Goal: Submit feedback/report problem

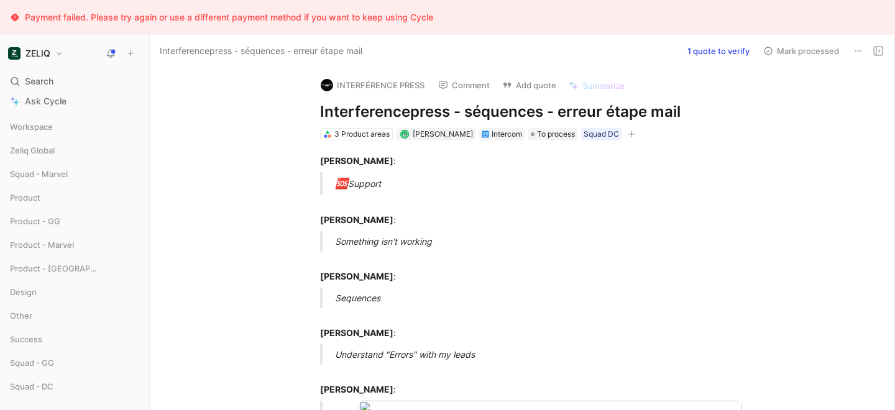
drag, startPoint x: 318, startPoint y: 113, endPoint x: 679, endPoint y: 111, distance: 360.6
click at [679, 111] on div "INTERFÉRENCE PRESS Comment Add quote Summarize Interferencepress - séquences - …" at bounding box center [535, 104] width 477 height 75
click at [679, 111] on h1 "Interferencepress - séquences - erreur étape mail" at bounding box center [535, 112] width 430 height 20
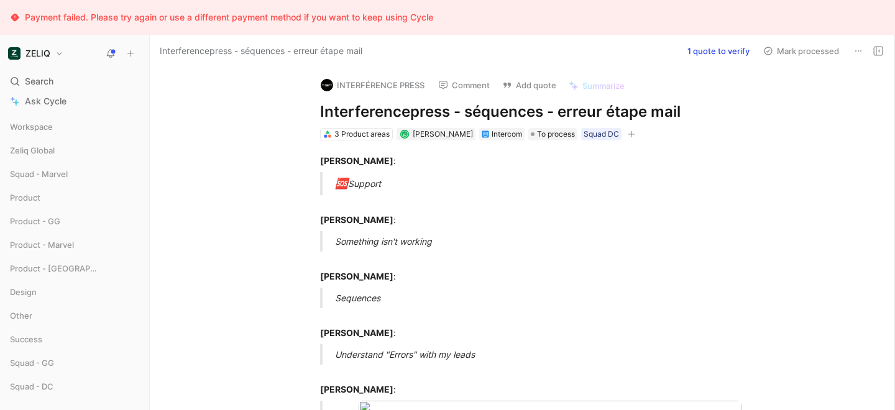
copy h1 "Interferencepress - séquences - erreur étape mail"
click at [536, 84] on button "Add quote" at bounding box center [529, 84] width 65 height 17
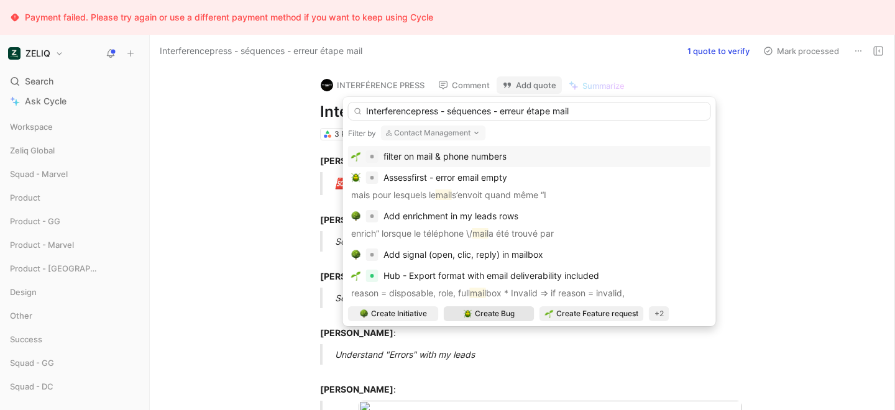
type input "Interferencepress - séquences - erreur étape mail"
click at [492, 315] on span "Create Bug" at bounding box center [495, 314] width 40 height 12
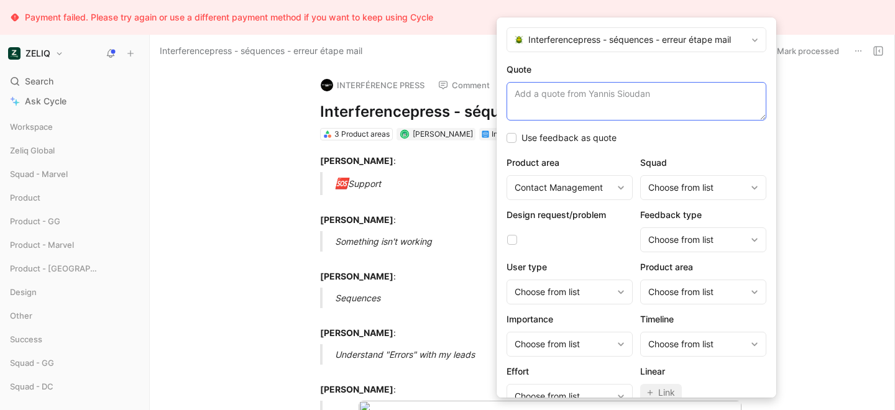
click at [555, 104] on textarea "Quote" at bounding box center [637, 101] width 260 height 39
paste textarea "j'ai bien une adresse mail dans la fiche contact, je clique dessus pour l'ajout…"
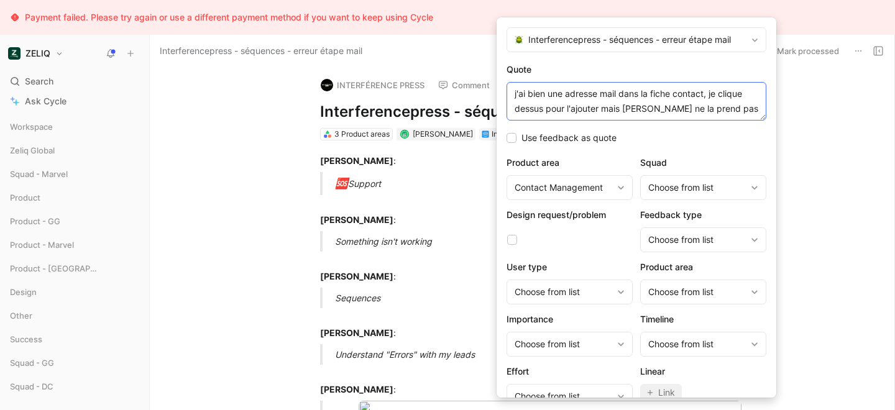
scroll to position [24, 0]
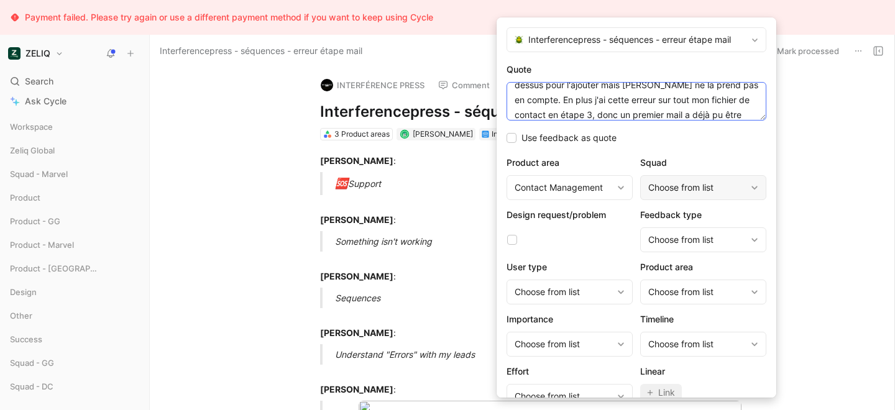
type textarea "j'ai bien une adresse mail dans la fiche contact, je clique dessus pour l'ajout…"
click at [710, 194] on div "Choose from list" at bounding box center [697, 187] width 98 height 15
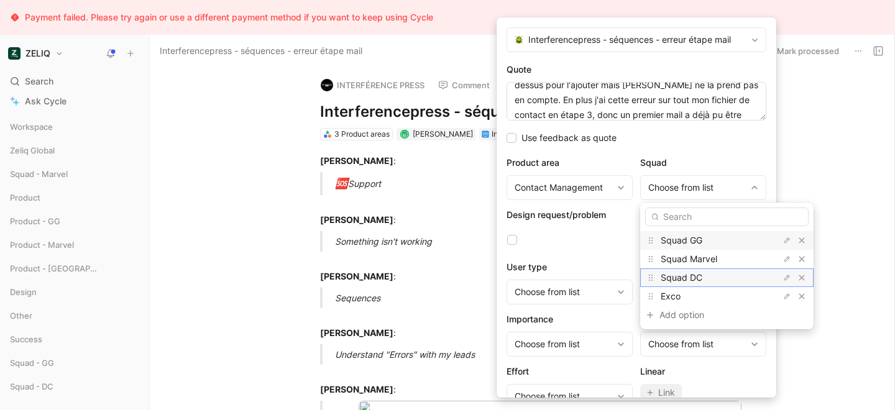
click at [697, 278] on span "Squad DC" at bounding box center [682, 277] width 42 height 11
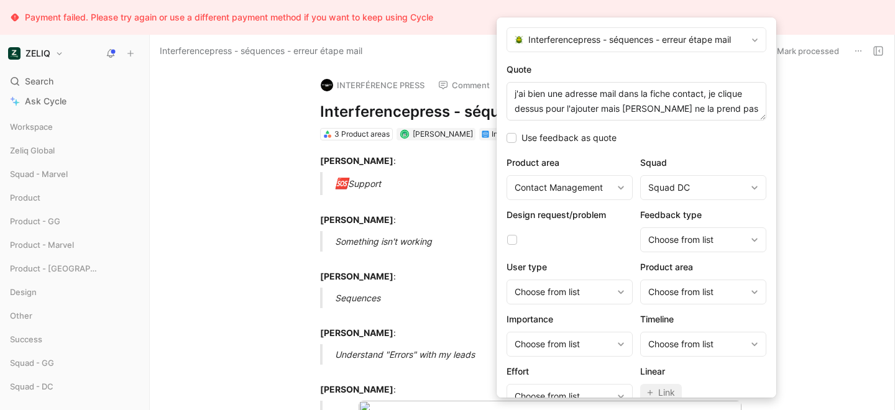
scroll to position [51, 0]
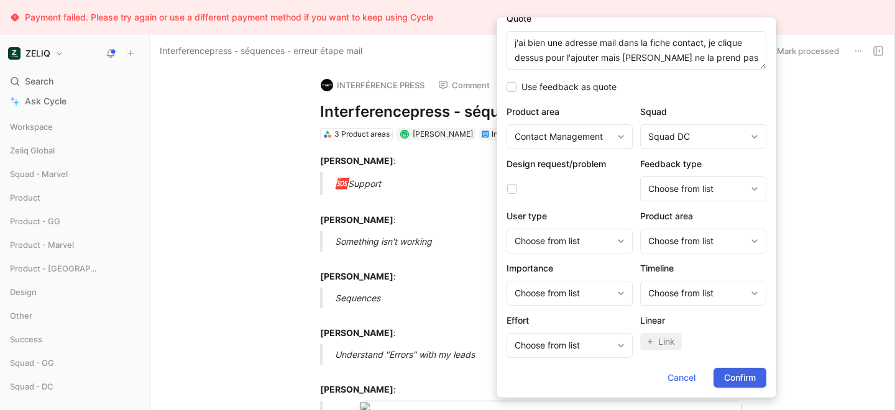
click at [747, 383] on span "Confirm" at bounding box center [740, 378] width 32 height 15
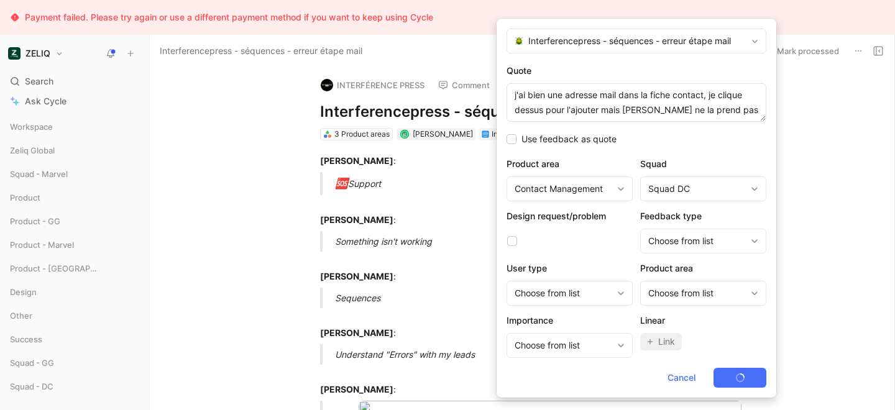
scroll to position [0, 0]
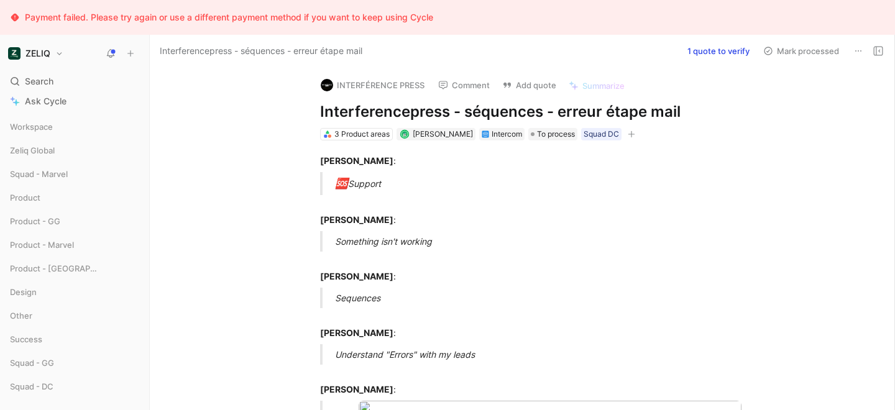
click at [423, 114] on h1 "Interferencepress - séquences - erreur étape mail" at bounding box center [535, 112] width 430 height 20
copy h1 "Interferencepress - séquences - erreur étape mail"
click at [82, 85] on div "Search ⌘ K" at bounding box center [74, 81] width 139 height 19
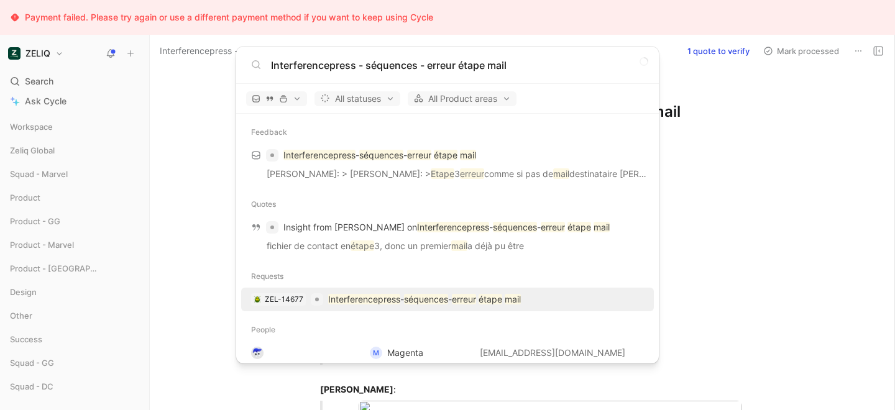
type input "Interferencepress - séquences - erreur étape mail"
click at [356, 303] on mark "Interferencepress" at bounding box center [364, 299] width 72 height 11
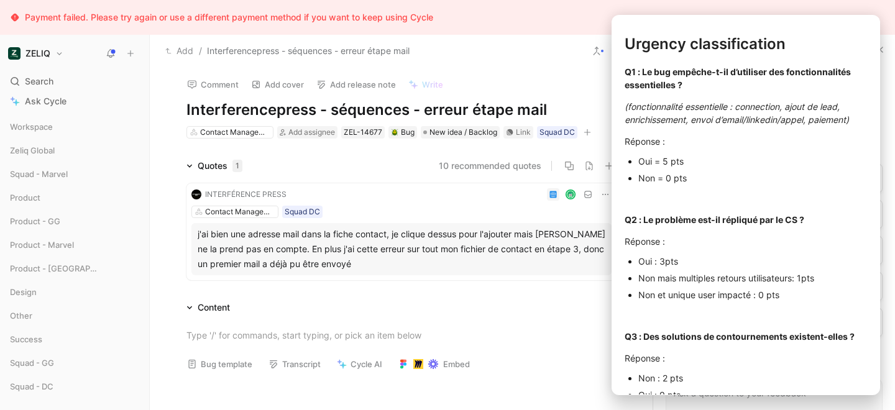
click at [229, 369] on button "Bug template" at bounding box center [220, 364] width 76 height 17
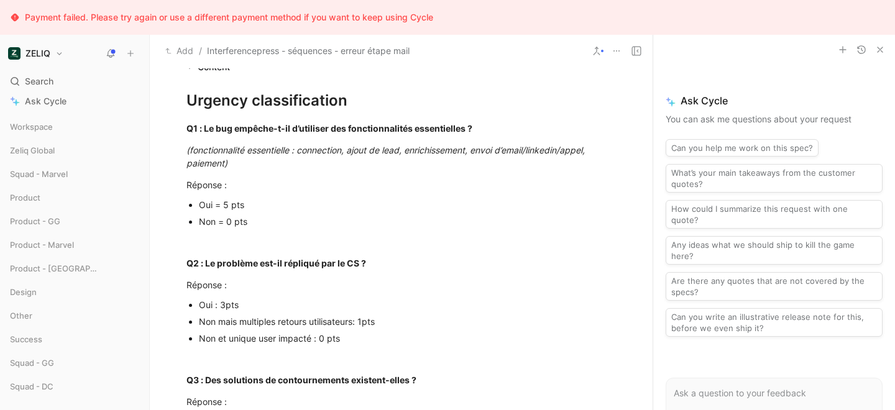
scroll to position [242, 0]
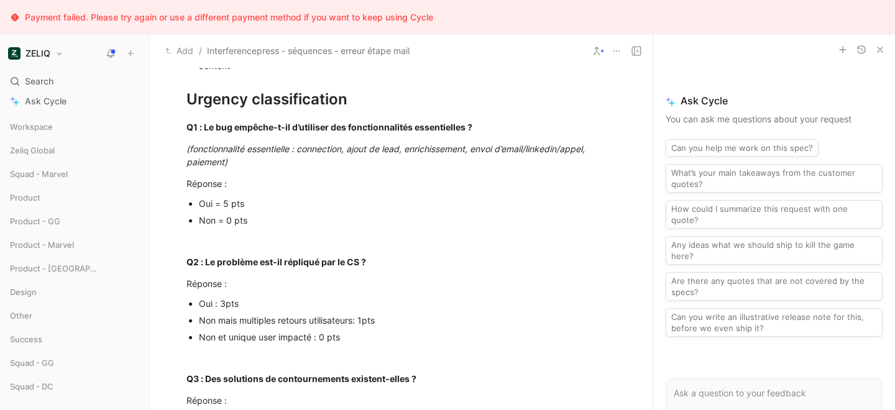
click at [208, 201] on div "Oui = 5 pts" at bounding box center [408, 203] width 418 height 13
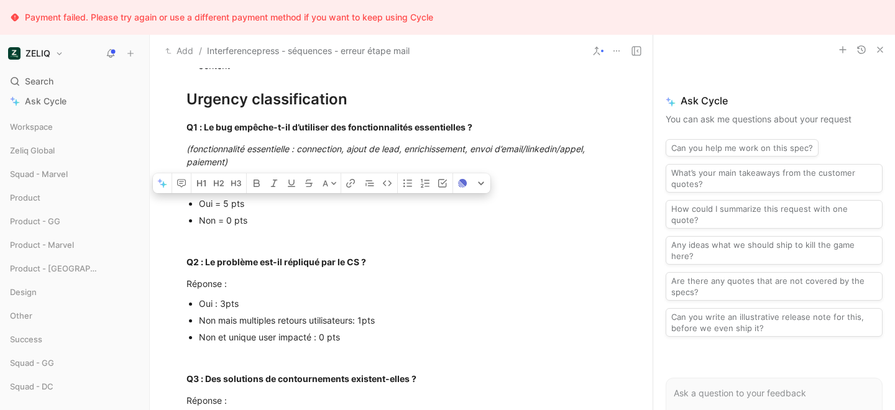
click at [208, 201] on div "Oui = 5 pts" at bounding box center [408, 203] width 418 height 13
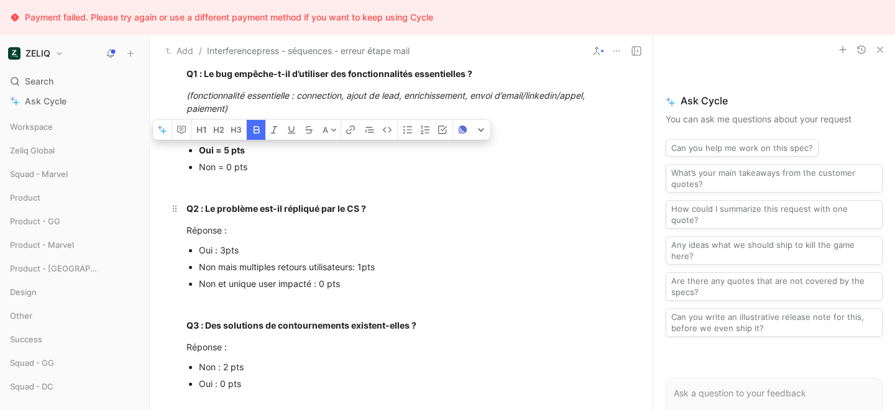
scroll to position [305, 0]
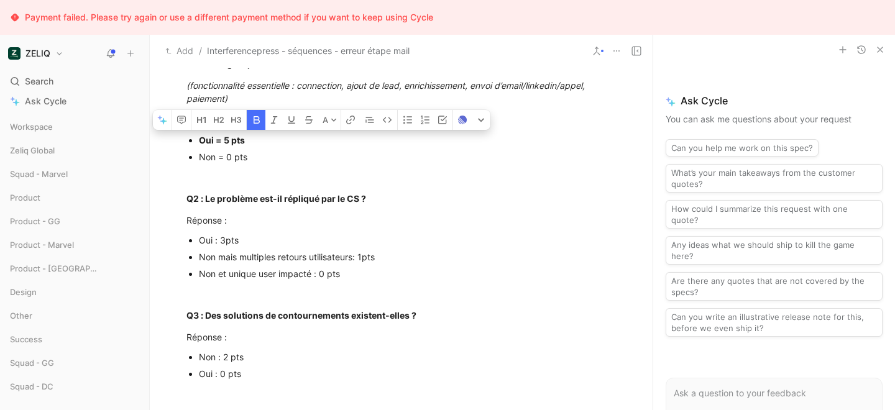
click at [244, 258] on div "Non mais multiples retours utilisateurs: 1pts" at bounding box center [408, 257] width 418 height 13
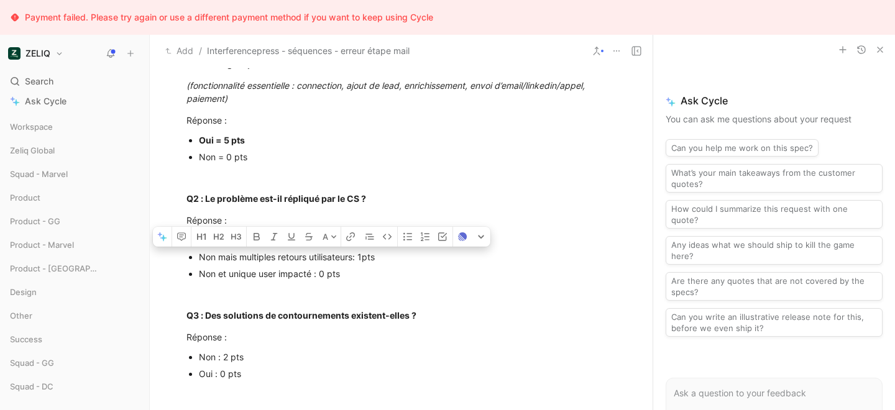
click at [244, 258] on div "Non mais multiples retours utilisateurs: 1pts" at bounding box center [408, 257] width 418 height 13
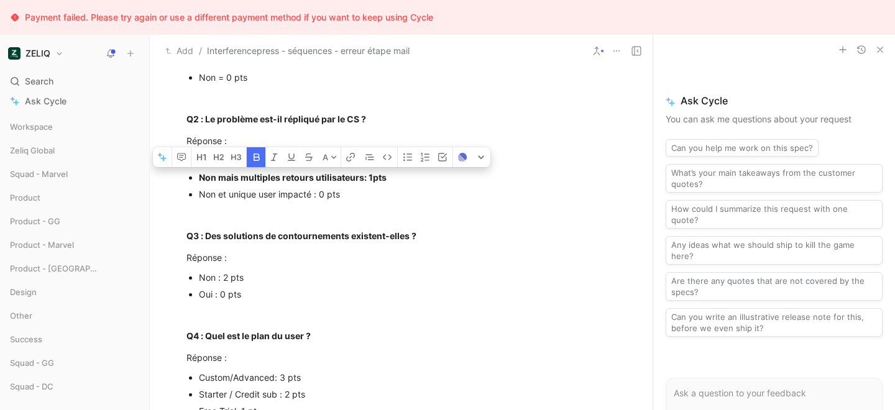
scroll to position [390, 0]
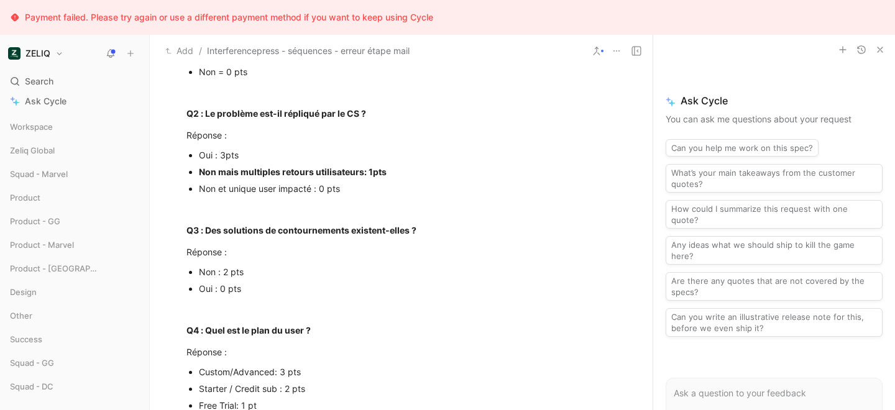
click at [223, 272] on div "Non : 2 pts" at bounding box center [408, 271] width 418 height 13
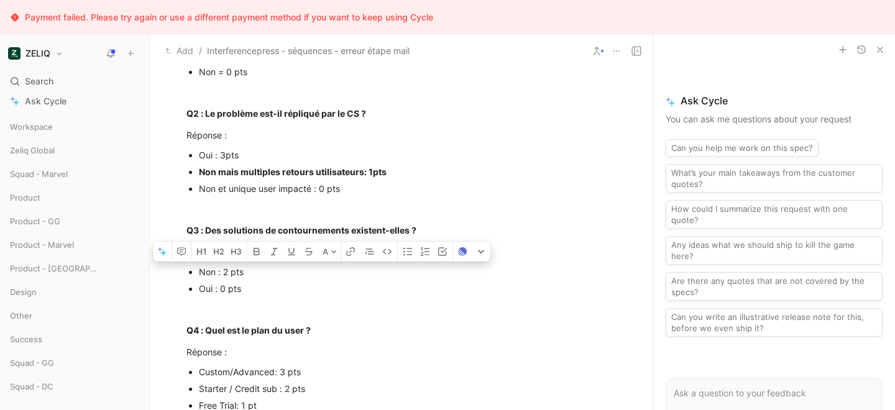
click at [223, 272] on div "Non : 2 pts" at bounding box center [408, 271] width 418 height 13
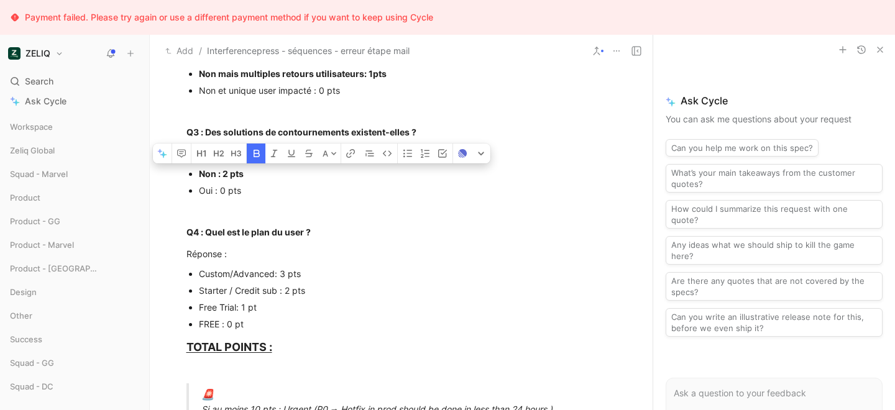
scroll to position [492, 0]
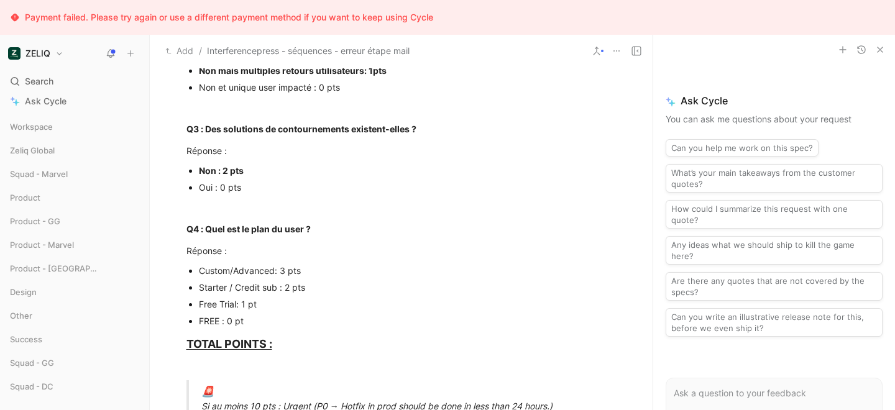
click at [226, 290] on div "Starter / Credit sub : 2 pts" at bounding box center [408, 287] width 418 height 13
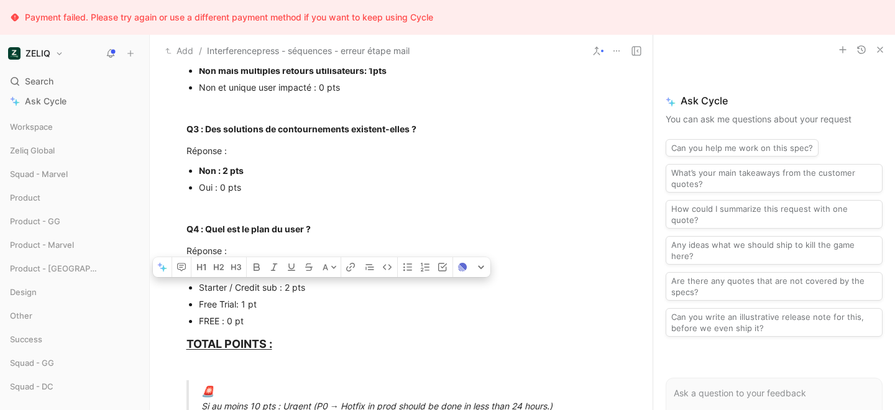
click at [226, 290] on div "Starter / Credit sub : 2 pts" at bounding box center [408, 287] width 418 height 13
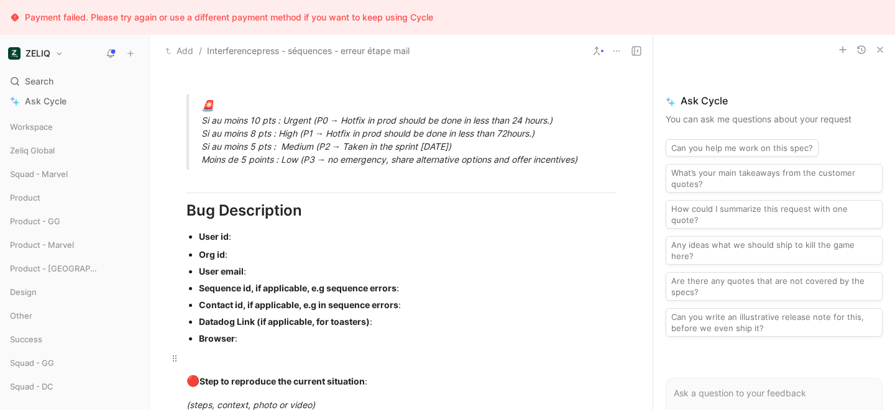
scroll to position [760, 0]
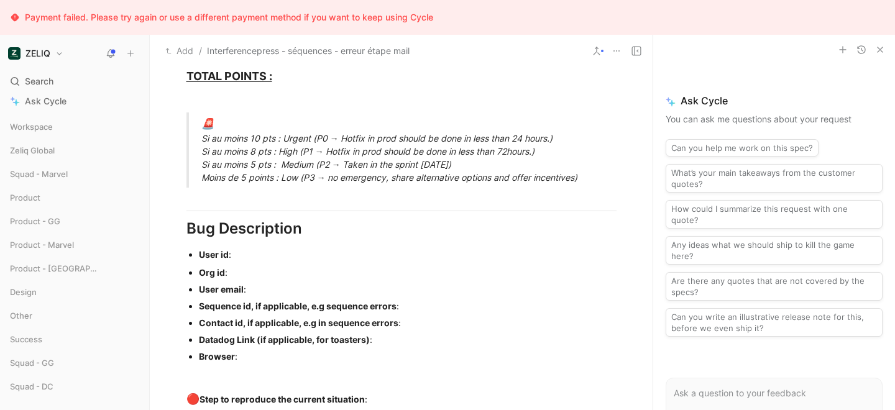
click at [283, 137] on div "🚨 Si au moins 10 pts : Urgent (P0 → Hotfix in prod should be done in less than …" at bounding box center [416, 150] width 430 height 68
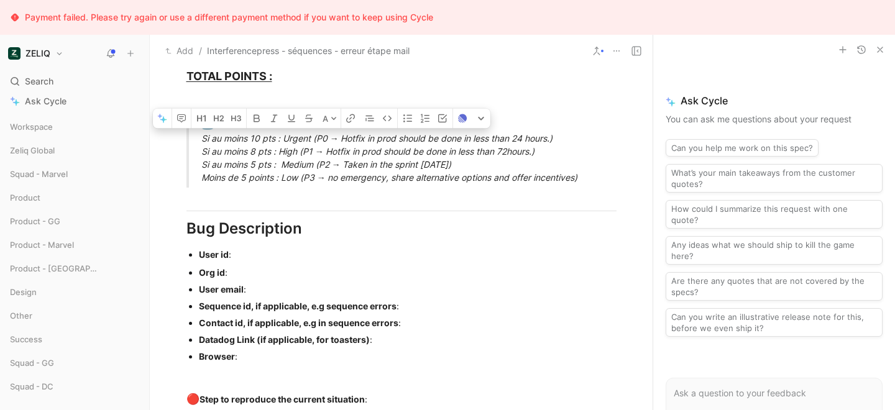
click at [283, 137] on div "🚨 Si au moins 10 pts : Urgent (P0 → Hotfix in prod should be done in less than …" at bounding box center [416, 150] width 430 height 68
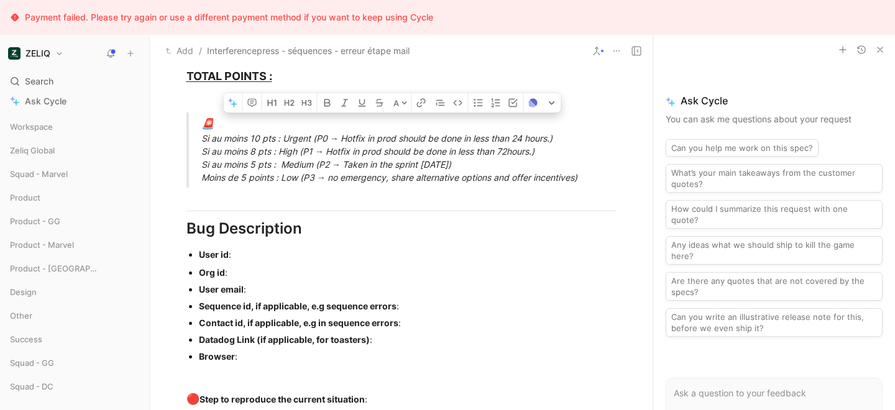
click at [283, 137] on div "🚨 Si au moins 10 pts : Urgent (P0 → Hotfix in prod should be done in less than …" at bounding box center [416, 150] width 430 height 68
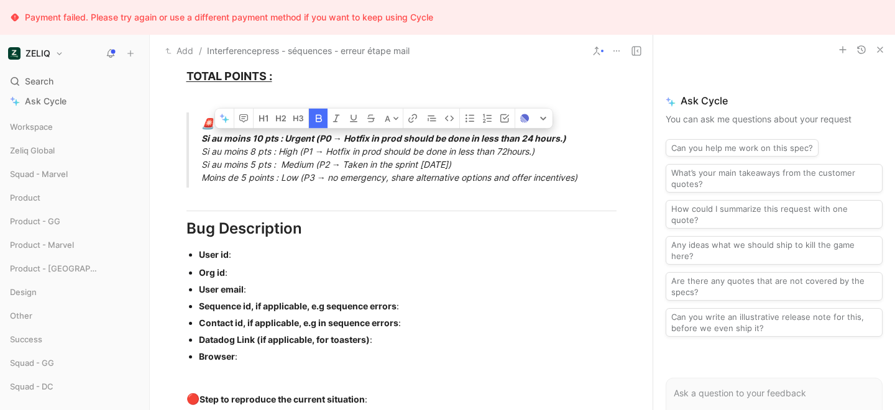
click at [236, 259] on div "User id :" at bounding box center [408, 254] width 418 height 13
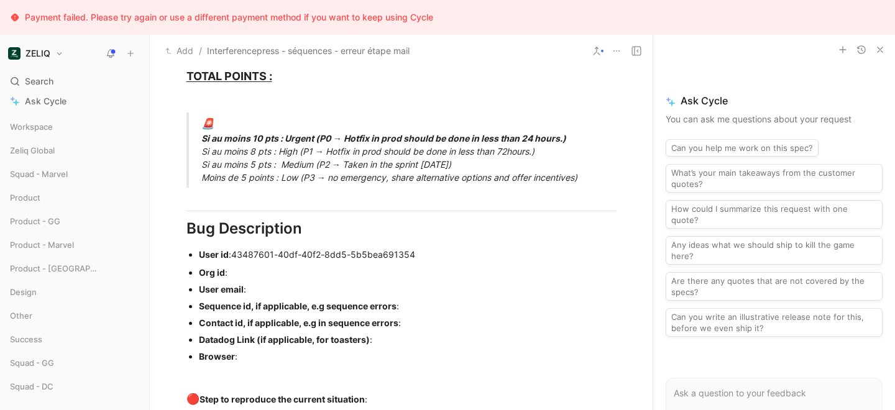
click at [241, 275] on div "Org id :" at bounding box center [408, 272] width 418 height 13
click at [259, 286] on div "User email :" at bounding box center [408, 289] width 418 height 13
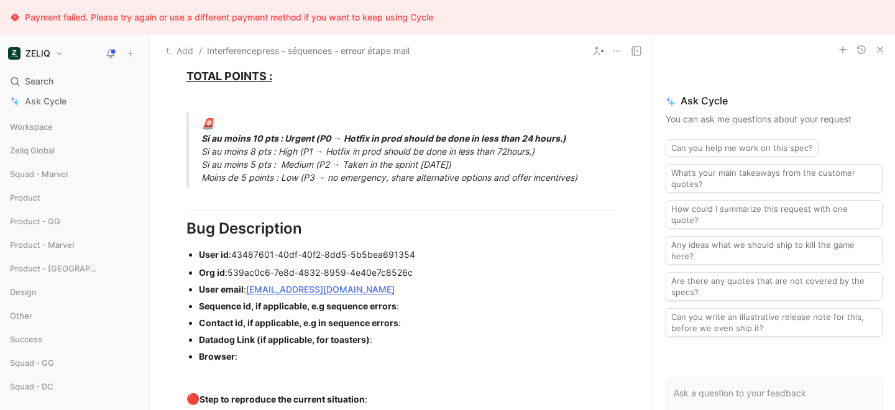
click at [423, 304] on div "Sequence id, if applicable, e.g sequence errors :" at bounding box center [408, 306] width 418 height 13
paste div
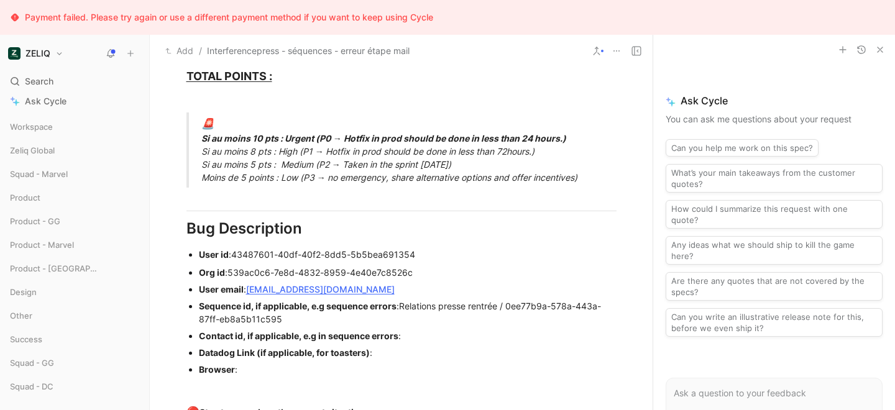
click at [409, 336] on div "Contact id, if applicable, e.g in sequence errors :" at bounding box center [408, 335] width 418 height 13
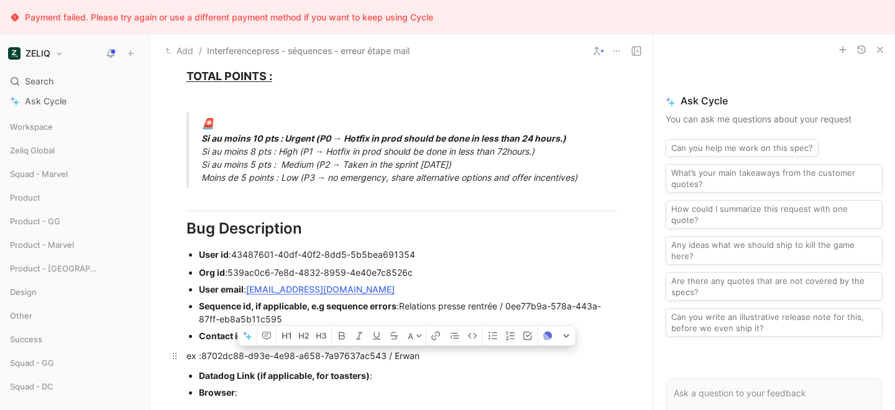
drag, startPoint x: 394, startPoint y: 356, endPoint x: 441, endPoint y: 356, distance: 47.3
click at [441, 356] on div "ex : 8702dc88-d93e-4e98-a658-7a97637ac543 / Erwan" at bounding box center [402, 355] width 430 height 13
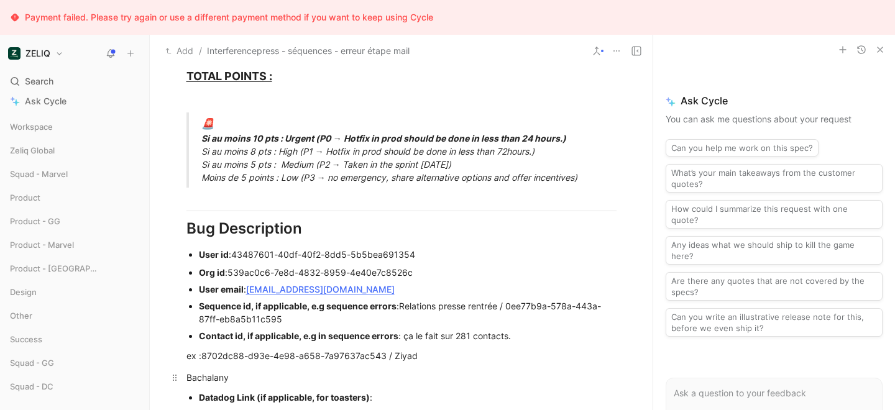
click at [185, 379] on p "Bachalany" at bounding box center [401, 377] width 477 height 21
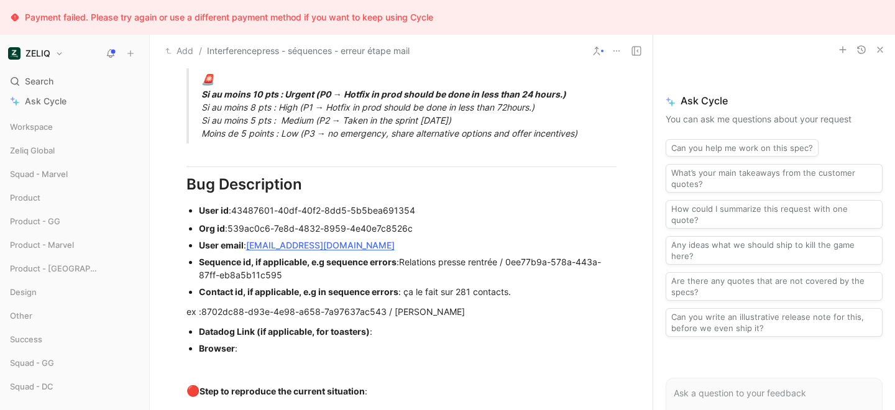
scroll to position [817, 0]
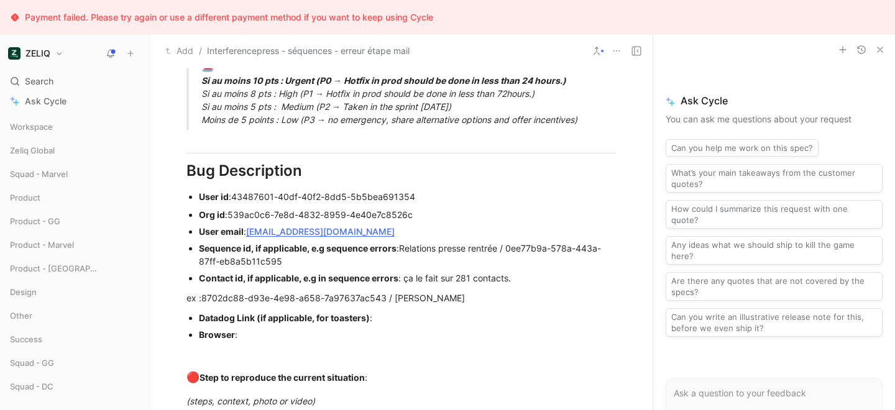
click at [268, 336] on div "Browser :" at bounding box center [408, 334] width 418 height 13
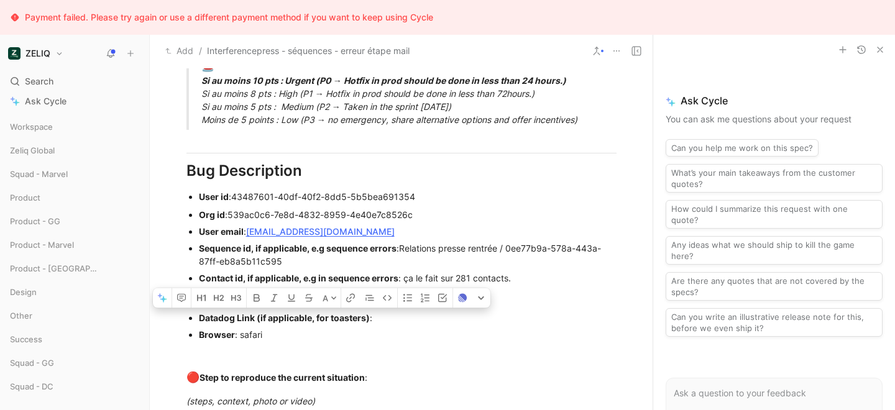
drag, startPoint x: 374, startPoint y: 318, endPoint x: 179, endPoint y: 323, distance: 195.3
click at [179, 323] on ul "Datadog Link (if applicable, for toasters) : Browser : safari" at bounding box center [401, 327] width 477 height 34
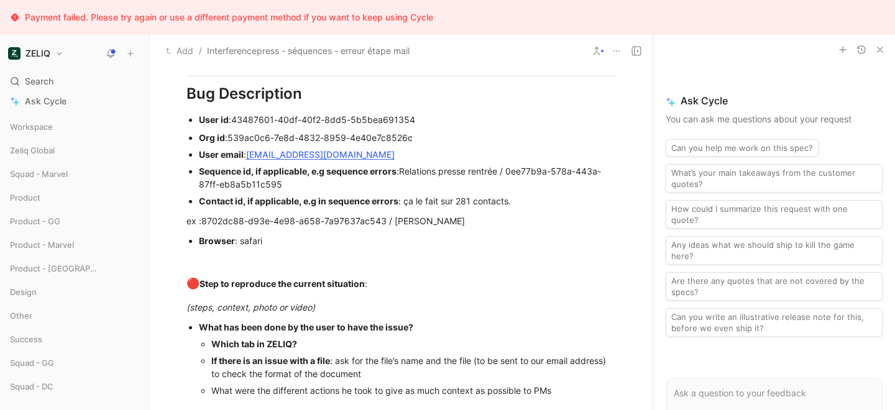
scroll to position [898, 0]
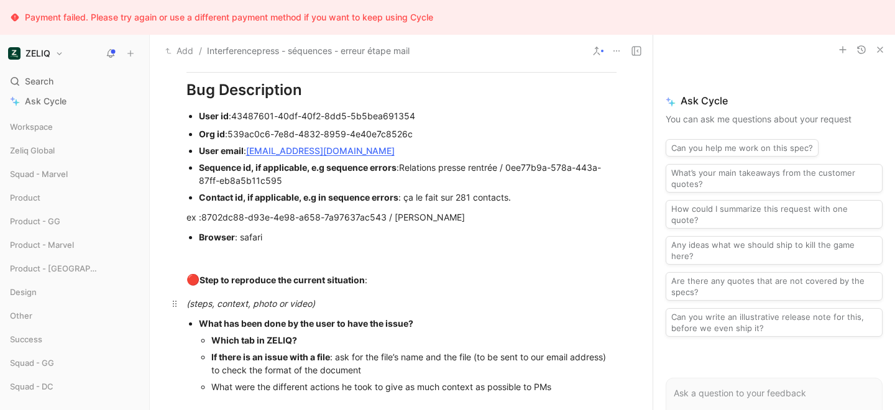
click at [325, 308] on div "(steps, context, photo or video)" at bounding box center [402, 303] width 430 height 13
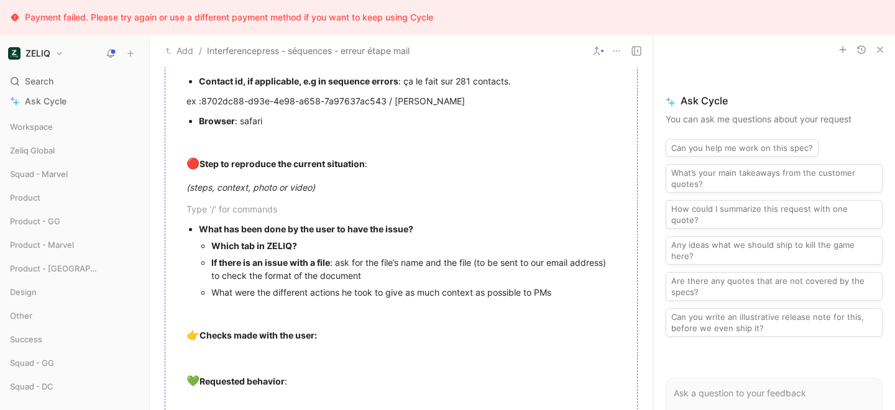
scroll to position [1015, 0]
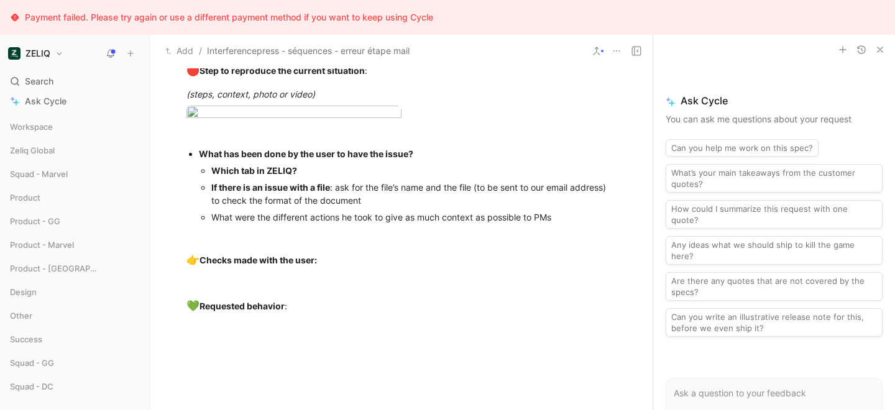
scroll to position [1117, 0]
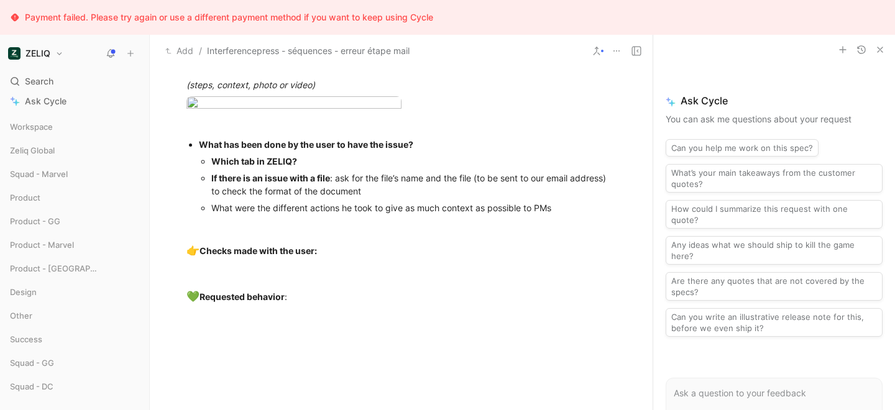
click at [321, 170] on p "Which tab in ZELIQ?" at bounding box center [413, 161] width 405 height 17
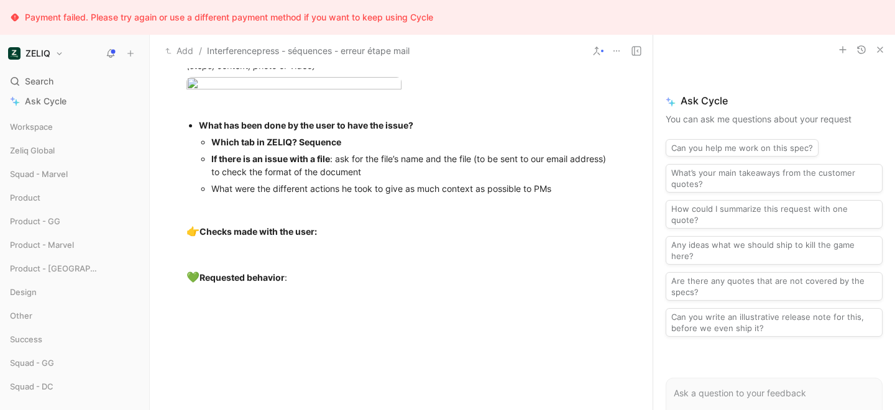
scroll to position [1146, 0]
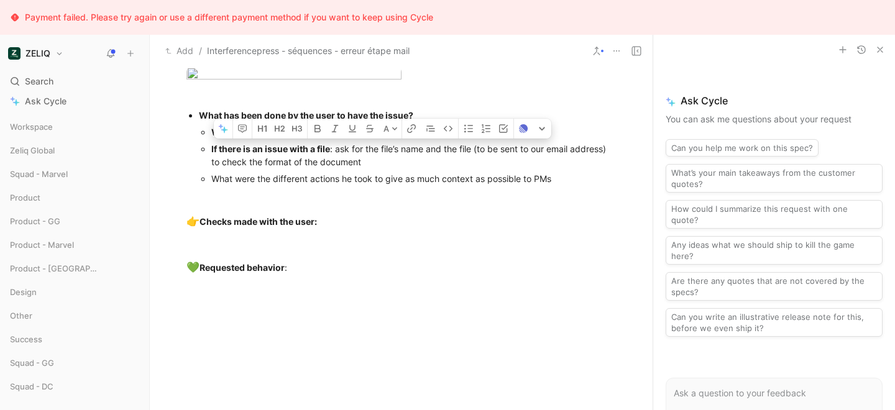
drag, startPoint x: 207, startPoint y: 274, endPoint x: 563, endPoint y: 311, distance: 357.5
click at [563, 187] on ul "Which tab in ZELIQ? Sequence If there is an issue with a file : ask for the fil…" at bounding box center [408, 155] width 418 height 63
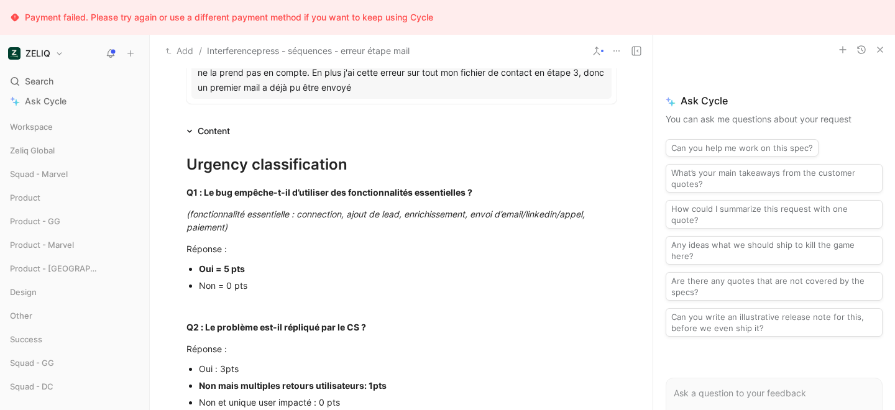
scroll to position [0, 0]
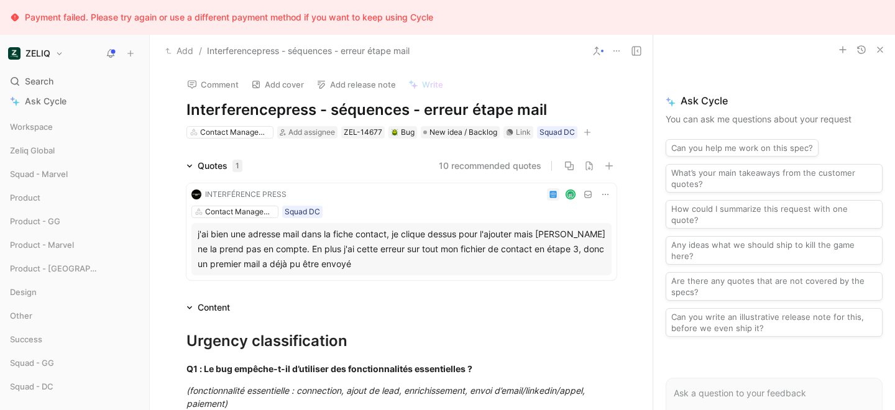
click at [303, 138] on div "Contact Management Add assignee ZEL-14677 Bug New idea / Backlog Link Squad DC" at bounding box center [401, 132] width 433 height 15
click at [302, 131] on span "Add assignee" at bounding box center [311, 131] width 47 height 9
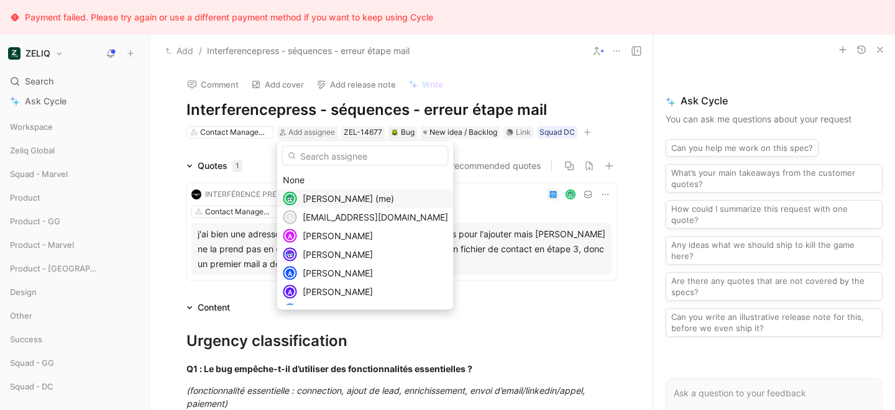
click at [321, 199] on span "Lucas Damoiseau (me)" at bounding box center [348, 198] width 91 height 11
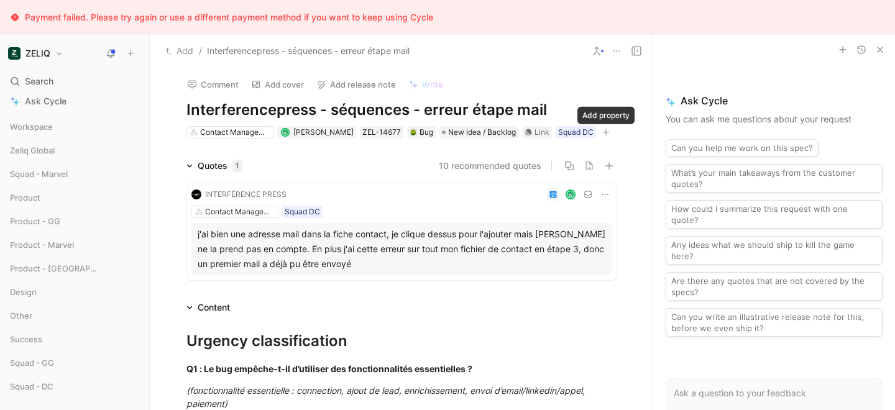
click at [604, 129] on icon "button" at bounding box center [605, 132] width 7 height 7
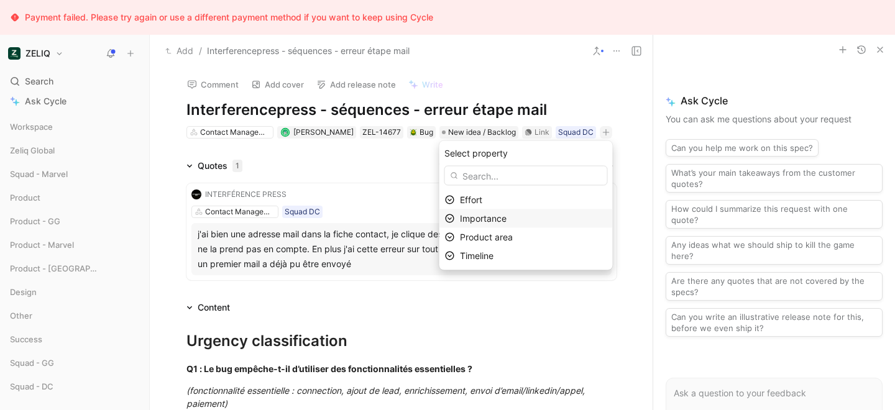
click at [494, 218] on span "Importance" at bounding box center [483, 218] width 47 height 11
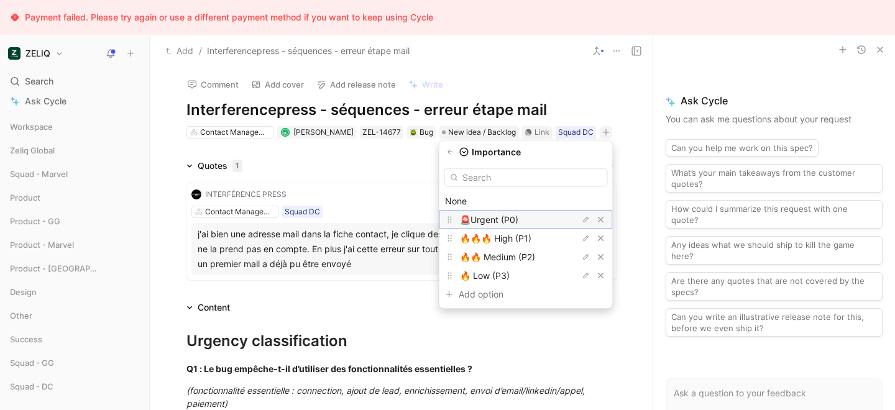
click at [497, 219] on span "🚨Urgent (P0)" at bounding box center [489, 219] width 58 height 11
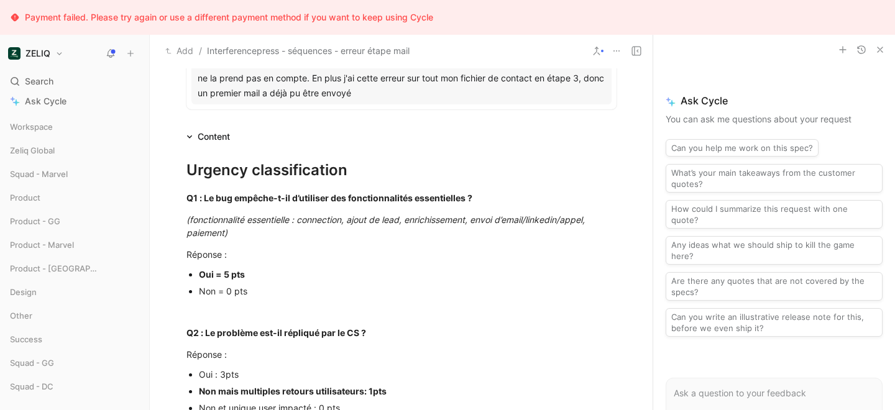
scroll to position [152, 0]
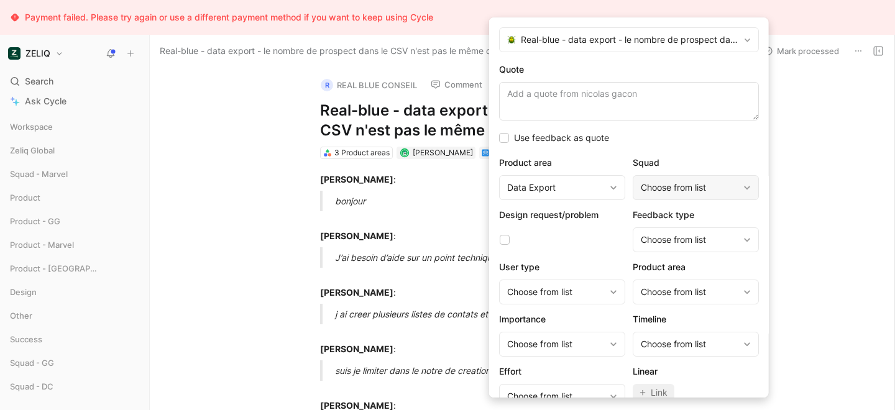
click at [677, 196] on div "Choose from list" at bounding box center [696, 187] width 126 height 25
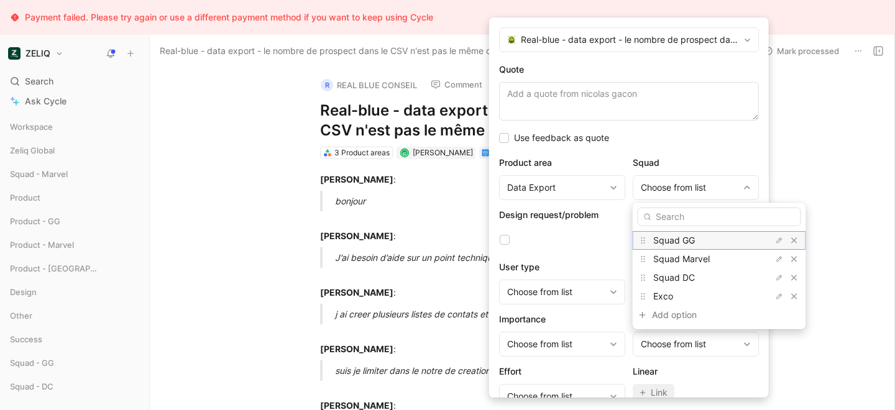
click at [678, 242] on span "Squad GG" at bounding box center [674, 240] width 42 height 11
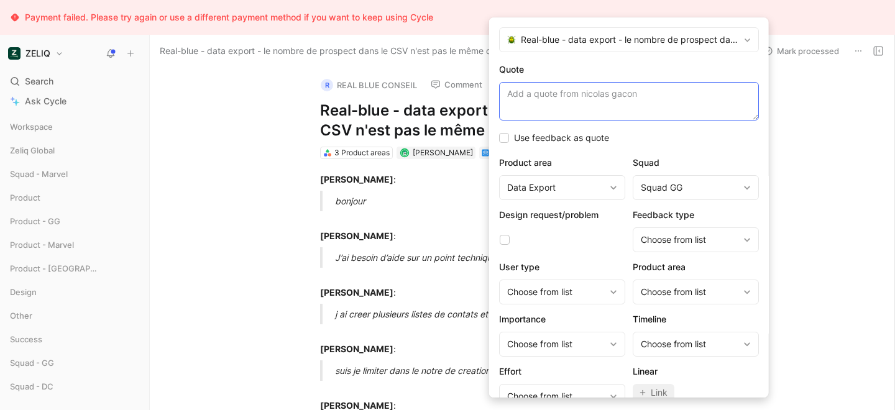
click at [592, 110] on textarea "Quote" at bounding box center [629, 101] width 260 height 39
click at [529, 94] on textarea "Quote" at bounding box center [629, 101] width 260 height 39
click at [556, 96] on textarea "Quote" at bounding box center [629, 101] width 260 height 39
click at [587, 106] on textarea "Quote" at bounding box center [629, 101] width 260 height 39
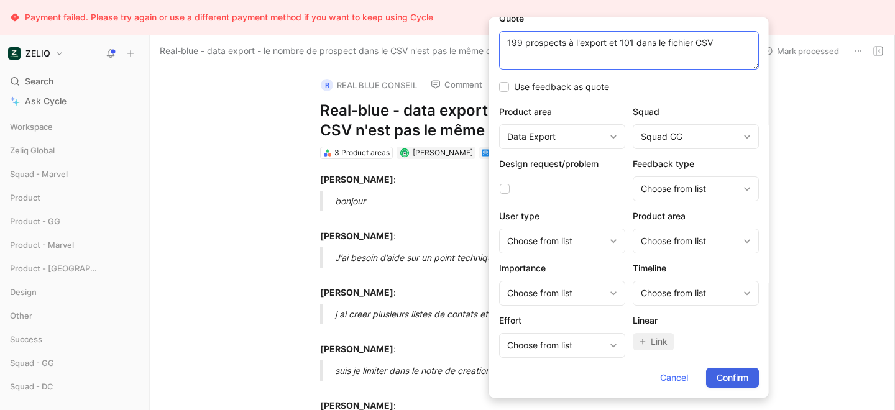
type textarea "199 prospects à l'export et 101 dans le fichier CSV"
click at [720, 377] on span "Confirm" at bounding box center [733, 378] width 32 height 15
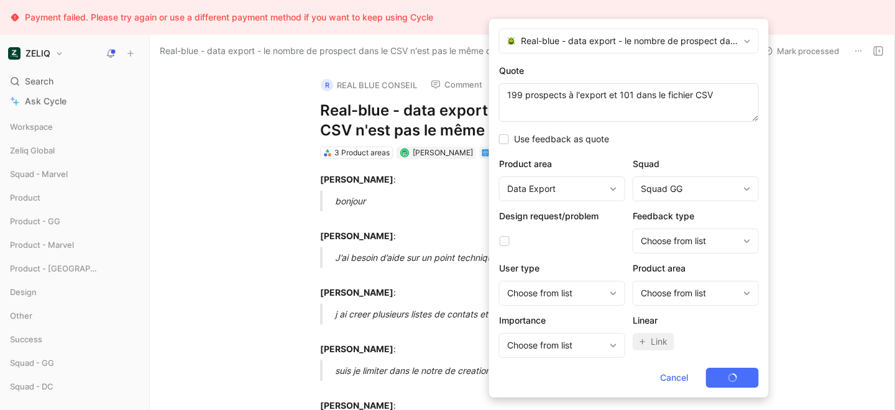
scroll to position [0, 0]
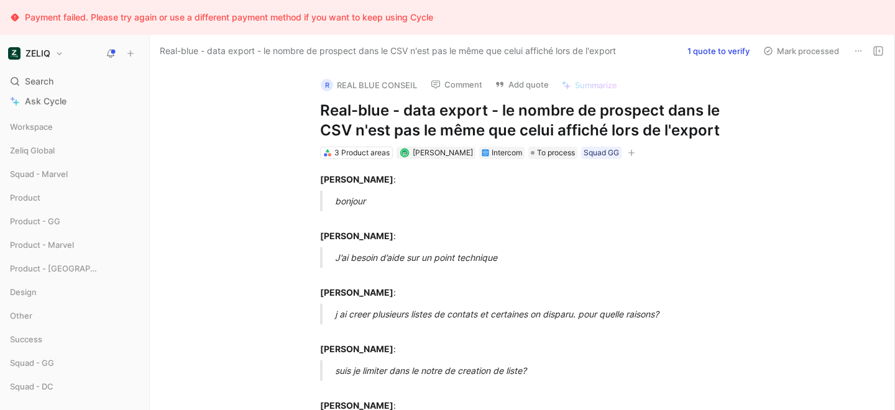
click at [409, 136] on h1 "Real-blue - data export - le nombre de prospect dans le CSV n'est pas le même q…" at bounding box center [535, 121] width 430 height 40
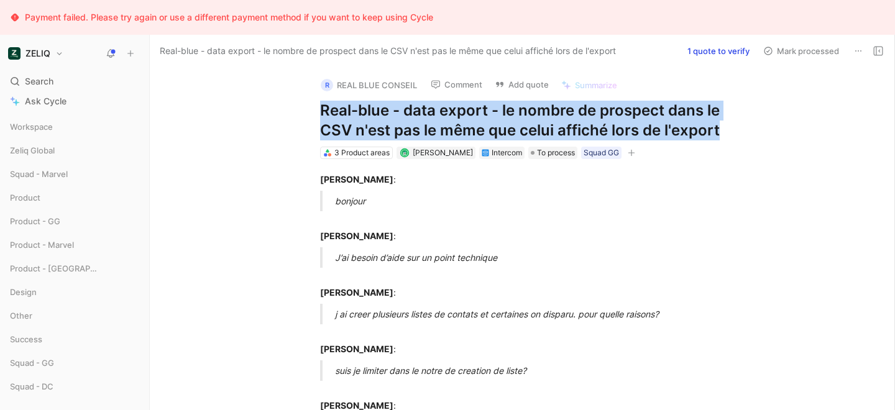
click at [409, 136] on h1 "Real-blue - data export - le nombre de prospect dans le CSV n'est pas le même q…" at bounding box center [535, 121] width 430 height 40
copy h1 "Real-blue - data export - le nombre de prospect dans le CSV n'est pas le même q…"
click at [92, 80] on div "Search ⌘ K" at bounding box center [74, 81] width 139 height 19
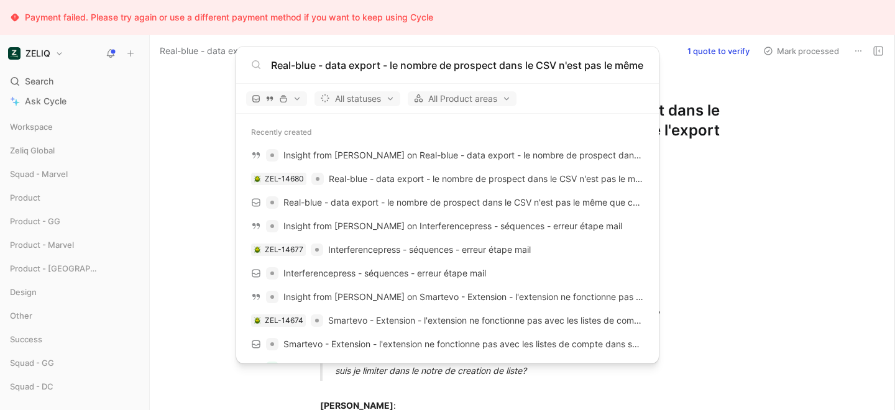
scroll to position [0, 157]
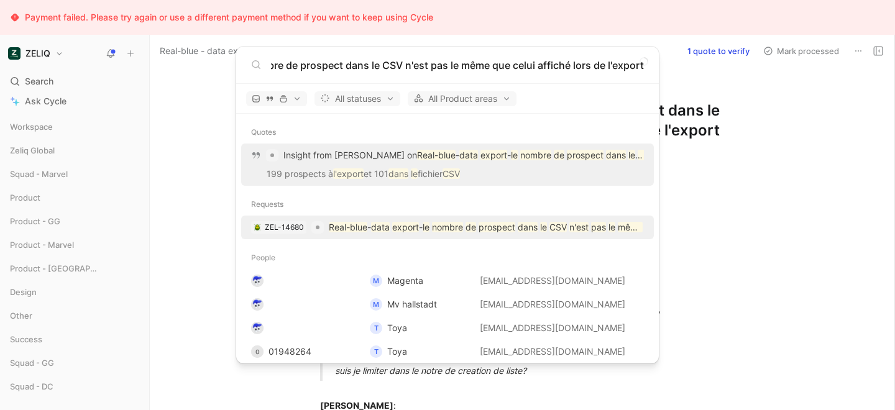
type input "Real-blue - data export - le nombre de prospect dans le CSV n'est pas le même q…"
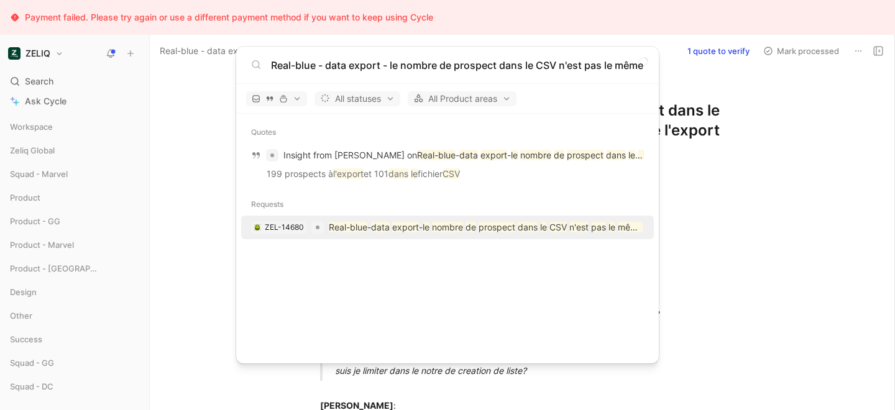
click at [377, 229] on mark "data" at bounding box center [380, 227] width 19 height 11
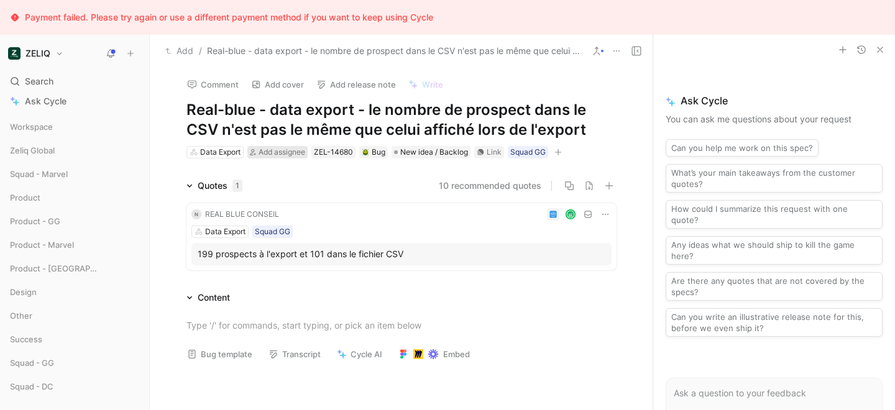
click at [274, 152] on span "Add assignee" at bounding box center [282, 151] width 47 height 9
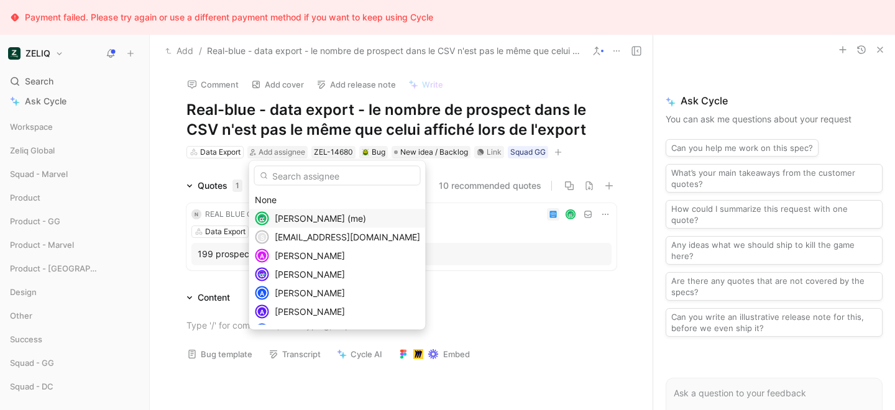
click at [286, 217] on span "Lucas Damoiseau (me)" at bounding box center [320, 218] width 91 height 11
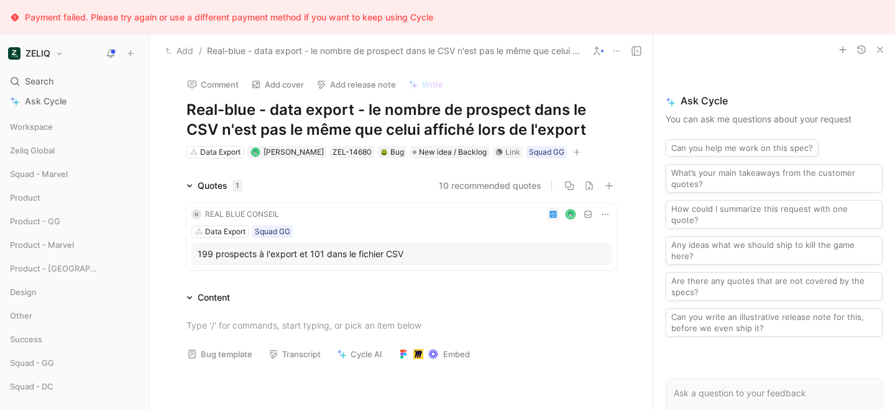
click at [223, 353] on button "Bug template" at bounding box center [220, 354] width 76 height 17
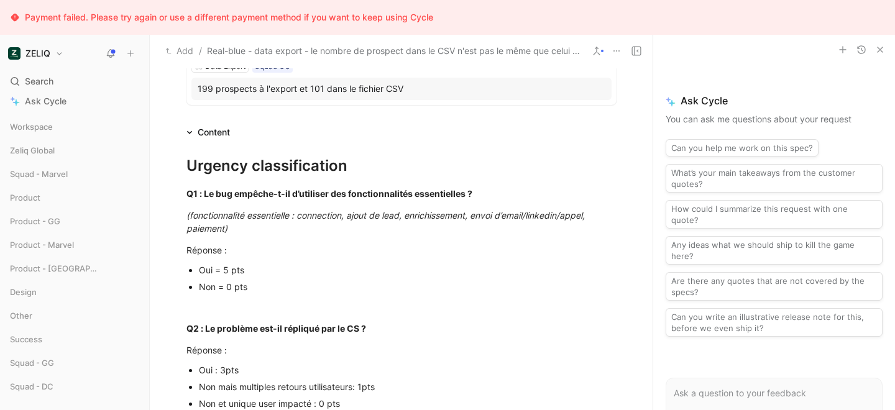
scroll to position [168, 0]
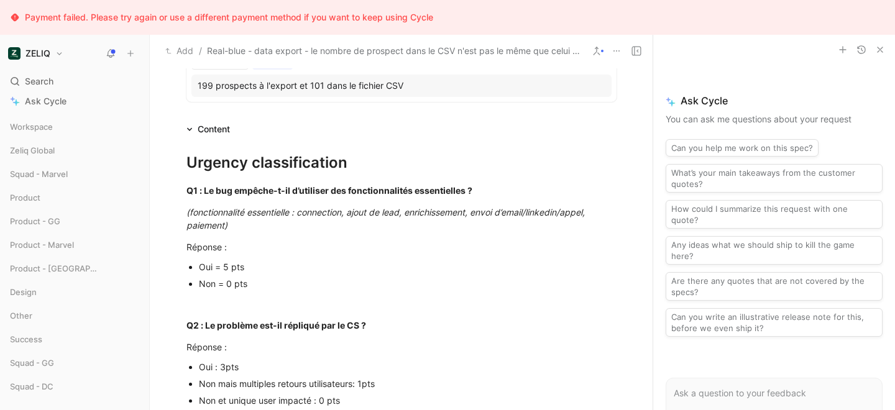
click at [216, 267] on div "Oui = 5 pts" at bounding box center [408, 266] width 418 height 13
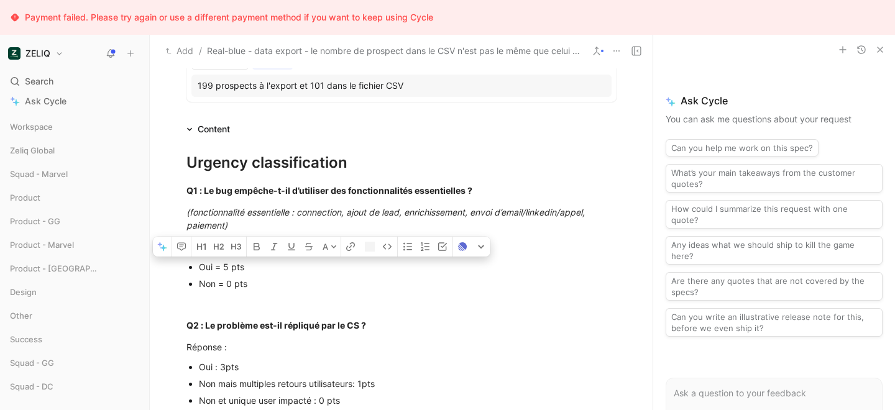
click at [216, 267] on div "Oui = 5 pts" at bounding box center [408, 266] width 418 height 13
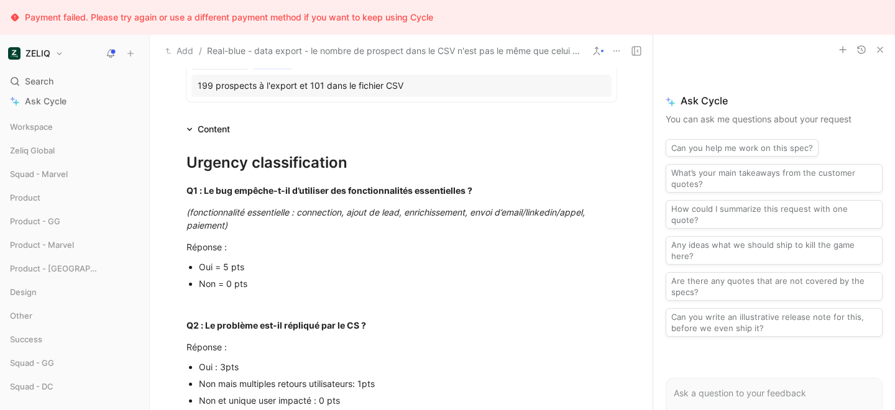
click at [210, 268] on div "Oui = 5 pts" at bounding box center [408, 266] width 418 height 13
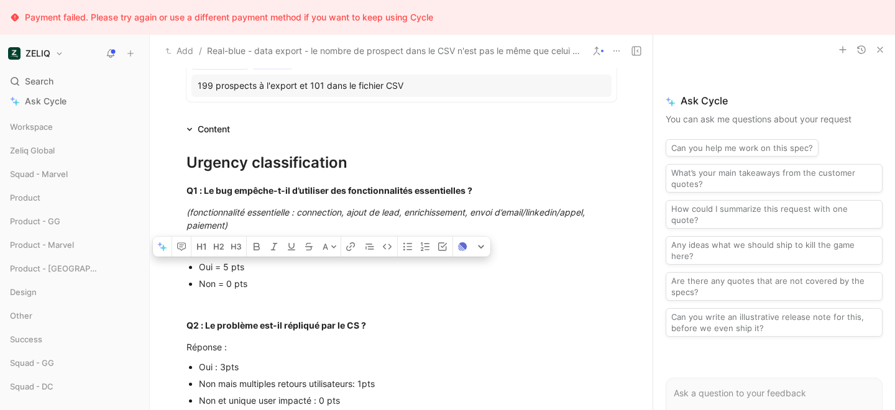
click at [210, 268] on div "Oui = 5 pts" at bounding box center [408, 266] width 418 height 13
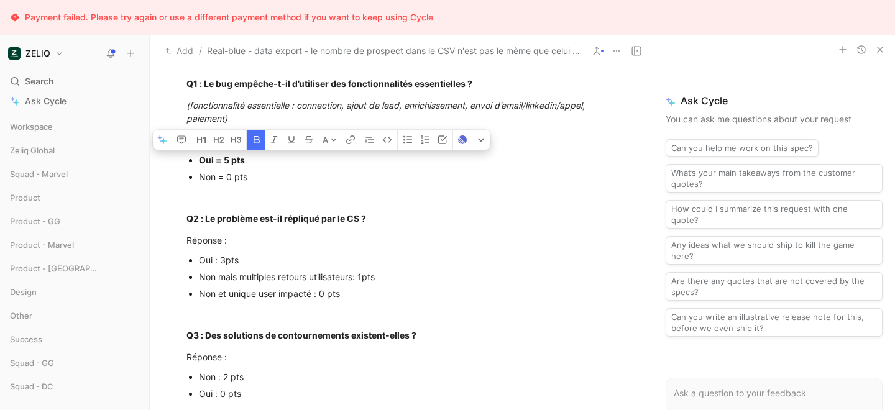
scroll to position [275, 0]
click at [224, 259] on div "Oui : 3pts" at bounding box center [408, 260] width 418 height 13
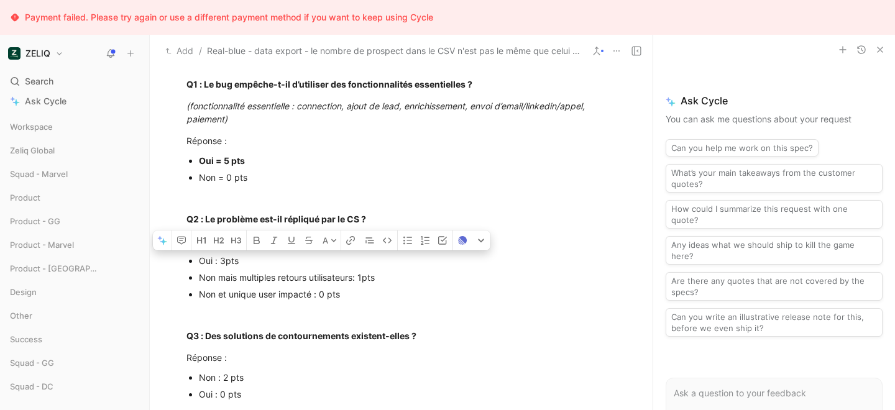
click at [224, 259] on div "Oui : 3pts" at bounding box center [408, 260] width 418 height 13
click at [235, 292] on div "Non et unique user impacté : 0 pts" at bounding box center [408, 294] width 418 height 13
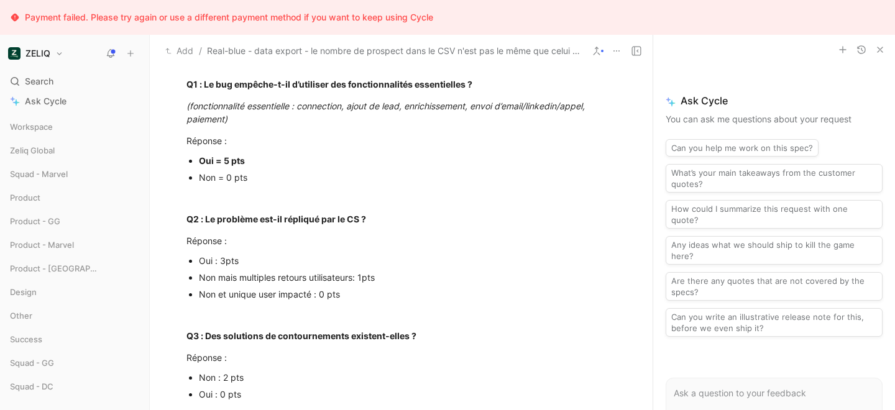
click at [235, 292] on div "Non et unique user impacté : 0 pts" at bounding box center [408, 294] width 418 height 13
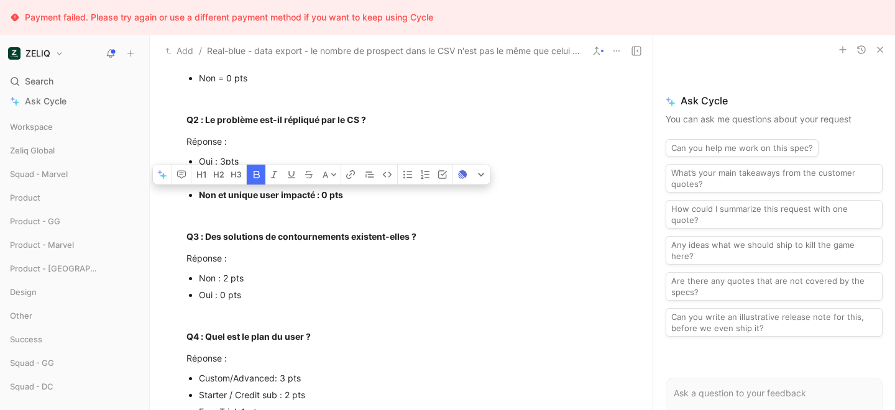
scroll to position [382, 0]
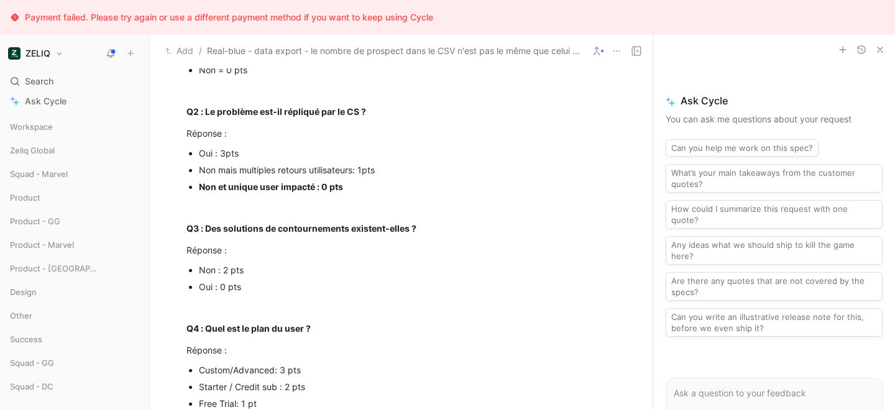
click at [226, 272] on div "Non : 2 pts" at bounding box center [408, 270] width 418 height 13
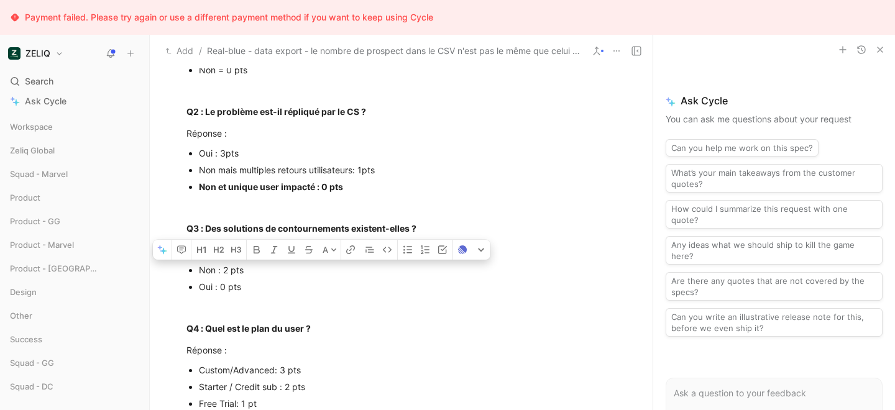
click at [226, 272] on div "Non : 2 pts" at bounding box center [408, 270] width 418 height 13
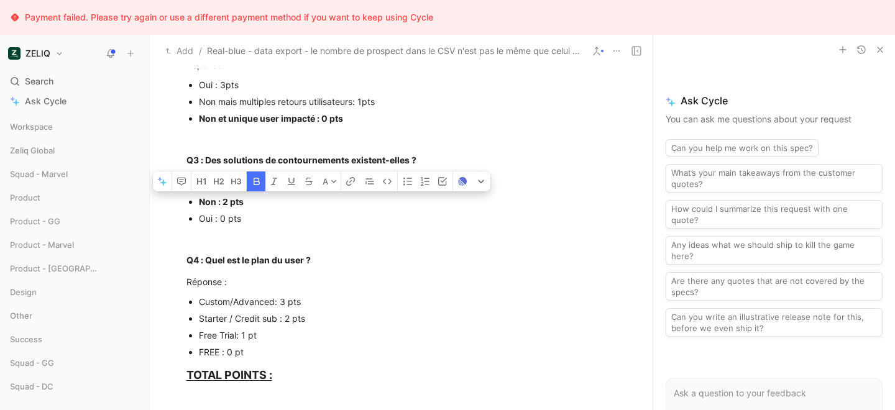
scroll to position [463, 0]
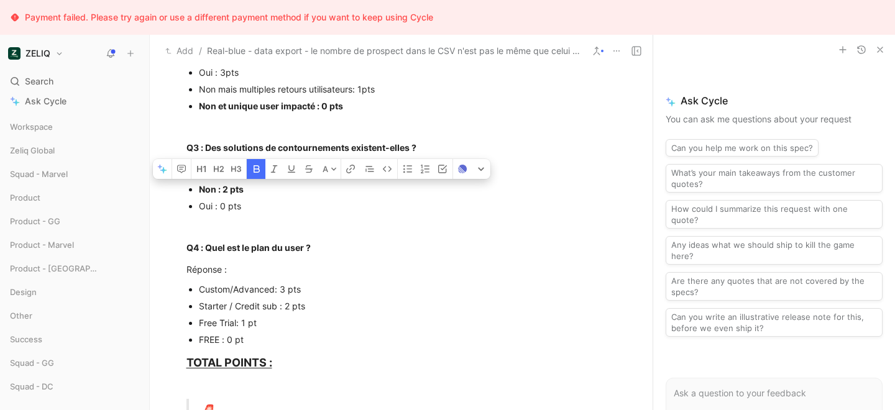
click at [234, 313] on p "Starter / Credit sub : 2 pts" at bounding box center [408, 306] width 418 height 17
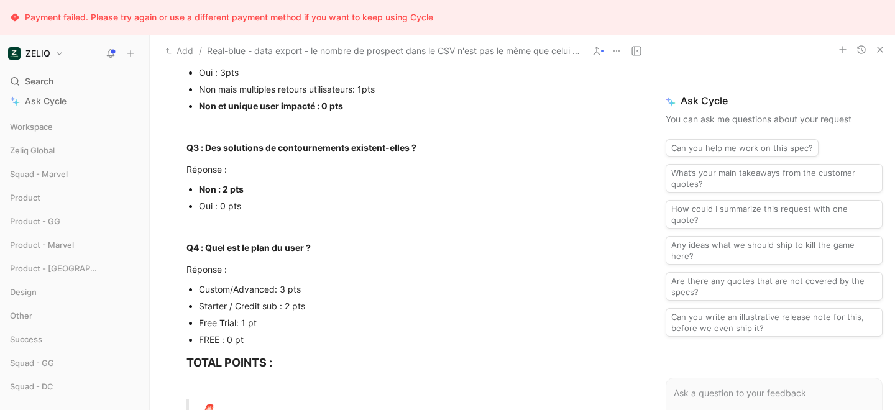
click at [234, 313] on p "Starter / Credit sub : 2 pts" at bounding box center [408, 306] width 418 height 17
click at [238, 304] on div "Starter / Credit sub : 2 pts" at bounding box center [408, 306] width 418 height 13
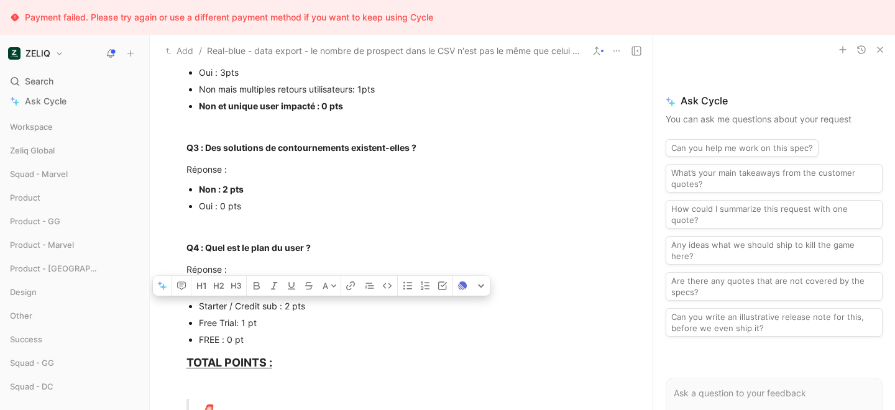
click at [238, 304] on div "Starter / Credit sub : 2 pts" at bounding box center [408, 306] width 418 height 13
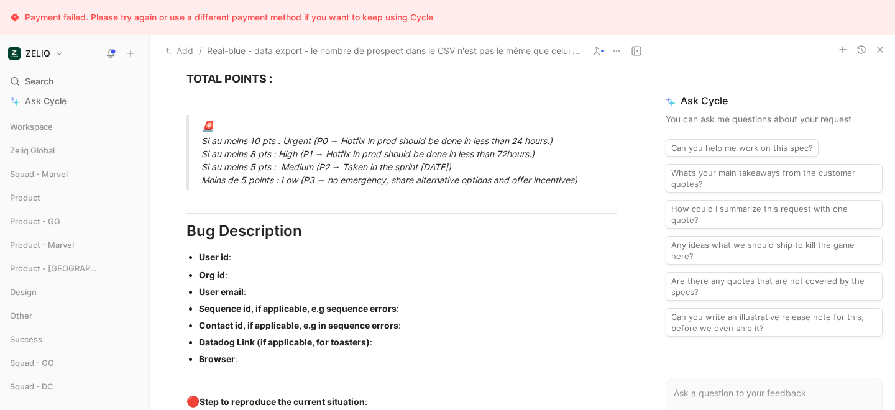
scroll to position [792, 0]
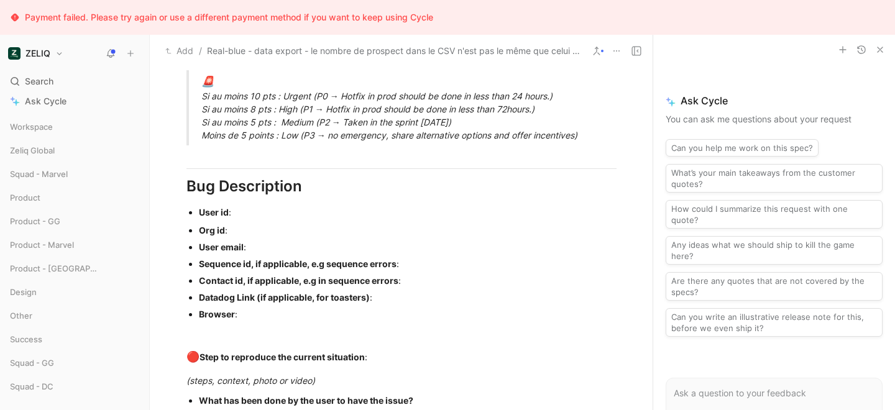
click at [311, 111] on div "🚨 Si au moins 10 pts : Urgent (P0 → Hotfix in prod should be done in less than …" at bounding box center [416, 108] width 430 height 68
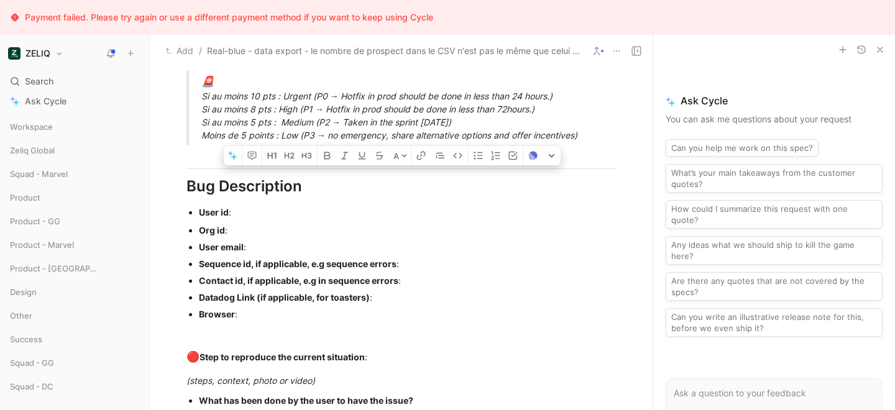
click at [311, 111] on div "🚨 Si au moins 10 pts : Urgent (P0 → Hotfix in prod should be done in less than …" at bounding box center [416, 108] width 430 height 68
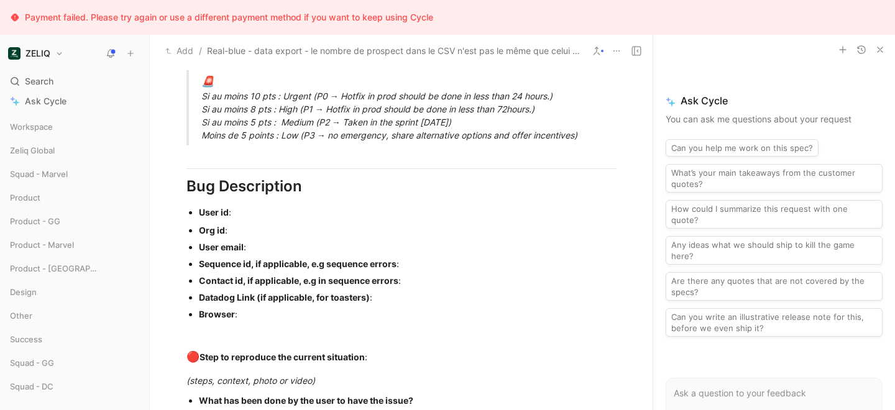
click at [201, 108] on div "🚨 Si au moins 10 pts : Urgent (P0 → Hotfix in prod should be done in less than …" at bounding box center [416, 108] width 430 height 68
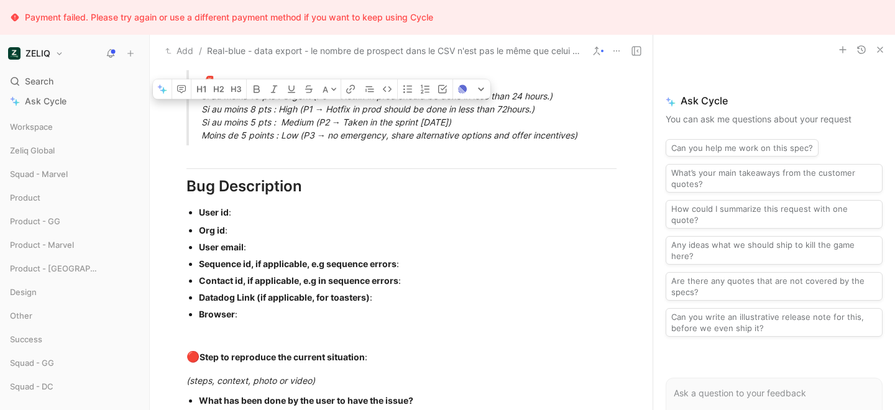
drag, startPoint x: 201, startPoint y: 108, endPoint x: 551, endPoint y: 113, distance: 350.0
click at [551, 113] on div "🚨 Si au moins 10 pts : Urgent (P0 → Hotfix in prod should be done in less than …" at bounding box center [416, 108] width 430 height 68
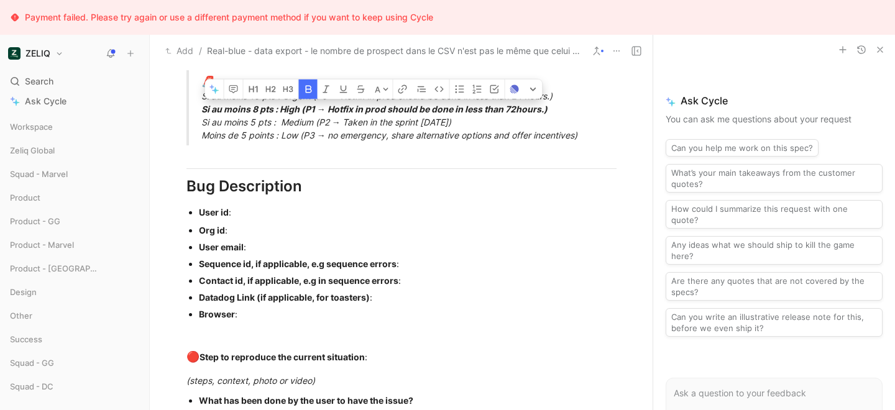
click at [260, 218] on div "User id :" at bounding box center [408, 212] width 418 height 13
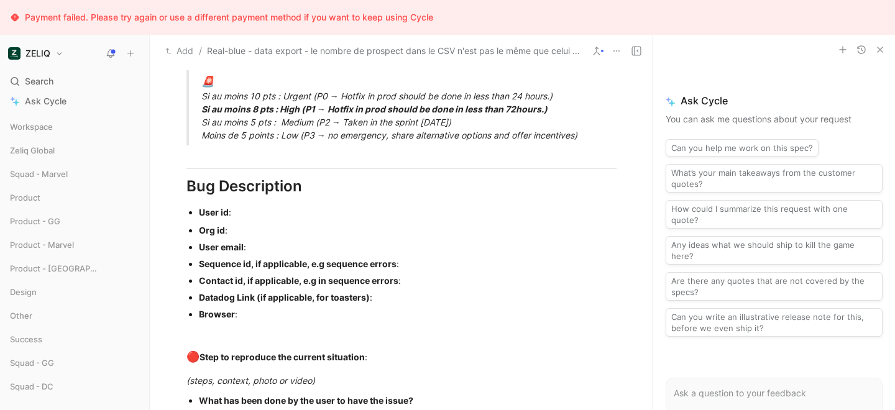
click at [246, 211] on div "User id :" at bounding box center [408, 212] width 418 height 13
click at [244, 231] on div "Org id :" at bounding box center [408, 230] width 418 height 13
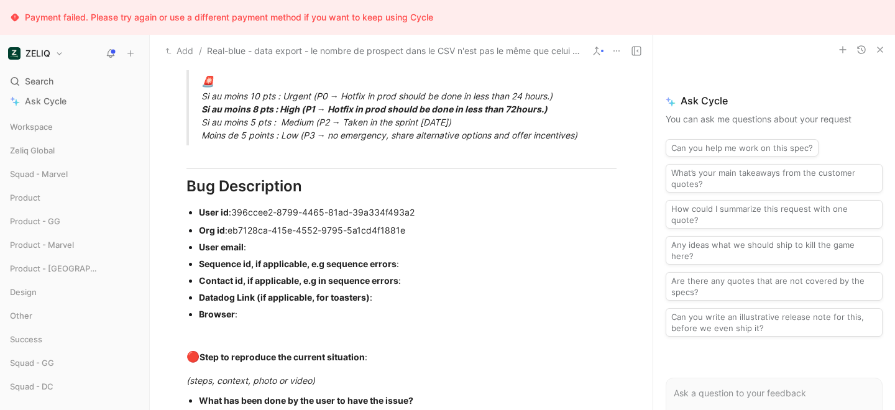
click at [259, 246] on div "User email :" at bounding box center [408, 247] width 418 height 13
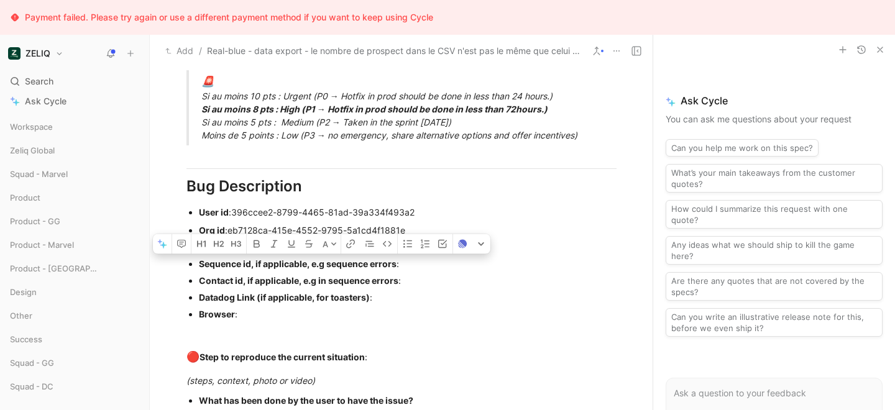
drag, startPoint x: 397, startPoint y: 306, endPoint x: 186, endPoint y: 265, distance: 214.7
click at [186, 265] on ul "Org id : eb7128ca-415e-4552-9795-5a1cd4f1881e User email : direction@real-blue.…" at bounding box center [401, 272] width 477 height 101
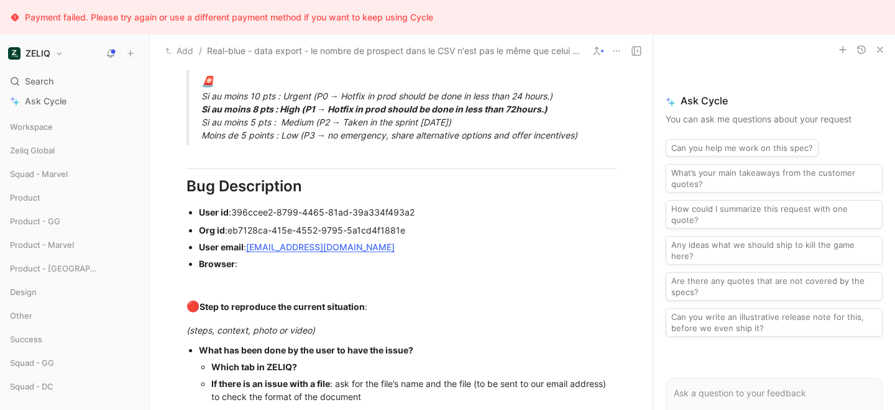
click at [252, 265] on div "Browser :" at bounding box center [408, 263] width 418 height 13
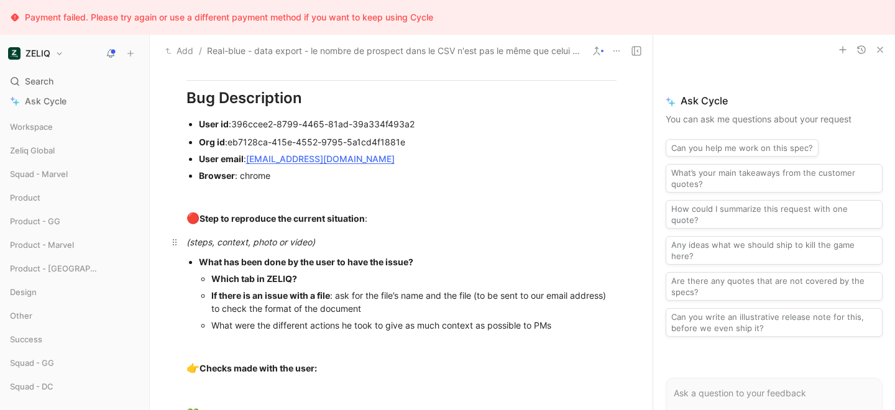
click at [338, 246] on div "(steps, context, photo or video)" at bounding box center [402, 242] width 430 height 13
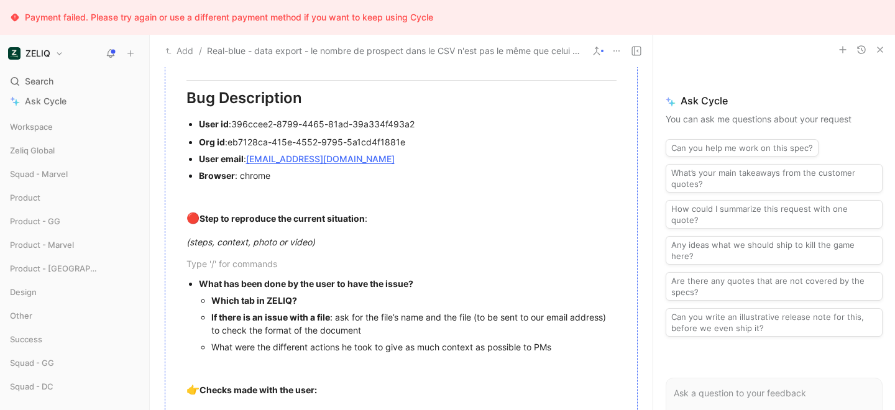
scroll to position [967, 0]
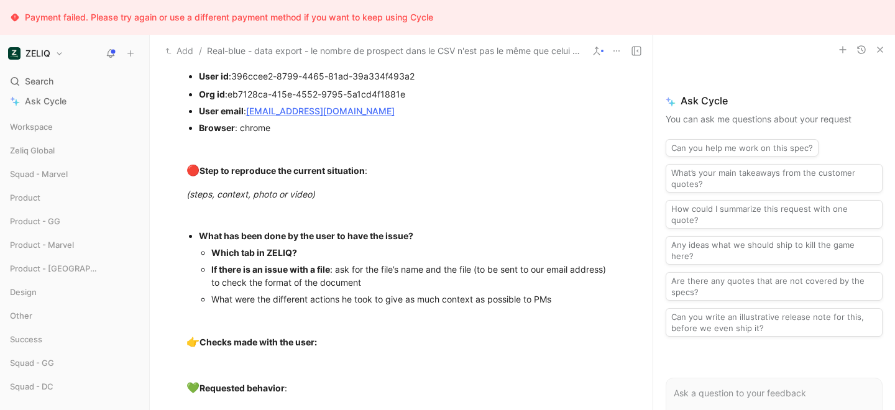
scroll to position [935, 0]
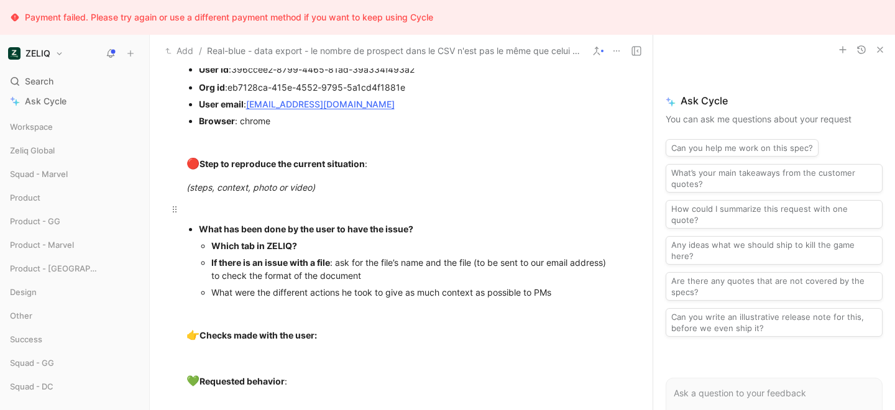
click at [249, 210] on div at bounding box center [402, 209] width 430 height 13
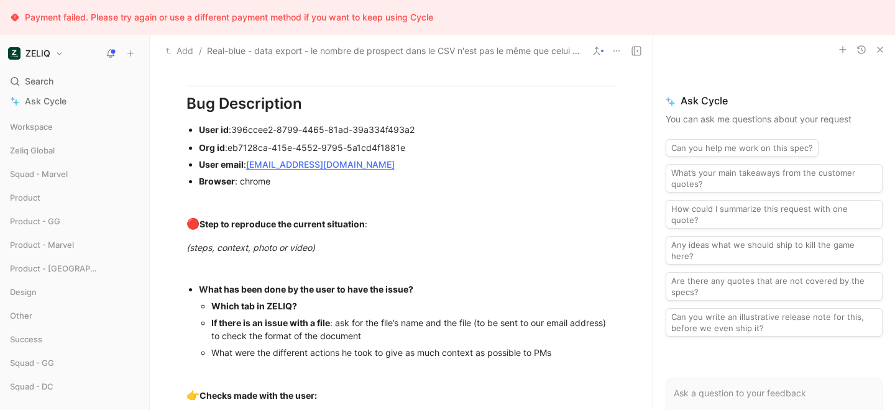
scroll to position [870, 0]
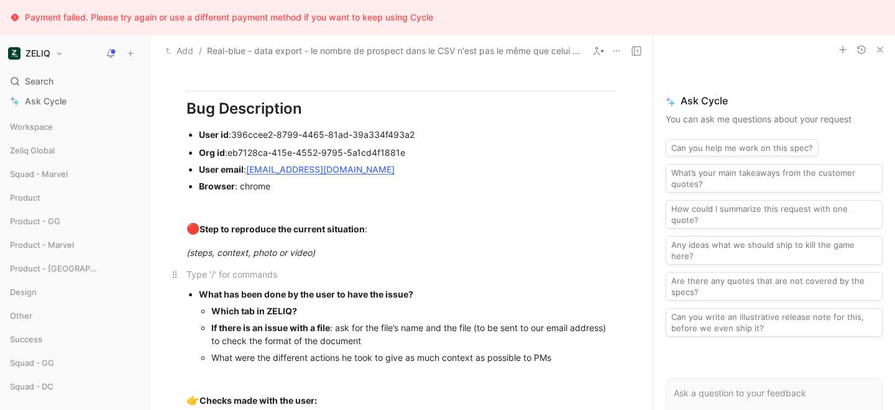
click at [247, 268] on div at bounding box center [402, 274] width 430 height 13
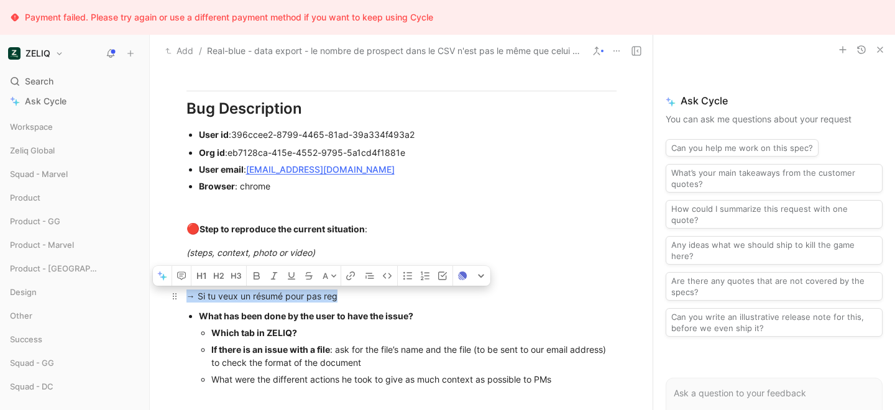
drag, startPoint x: 349, startPoint y: 292, endPoint x: 182, endPoint y: 293, distance: 166.6
click at [182, 293] on p "→ Si tu veux un résumé pour pas reg" at bounding box center [401, 296] width 477 height 21
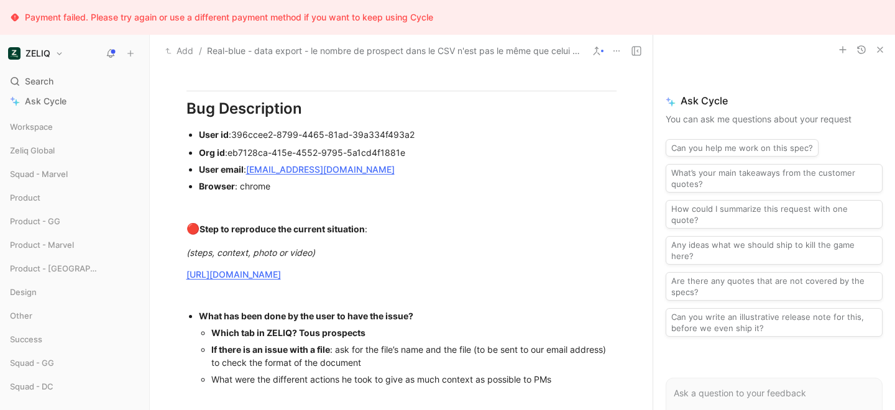
click at [381, 361] on div "If there is an issue with a file : ask for the file’s name and the file (to be …" at bounding box center [413, 356] width 405 height 26
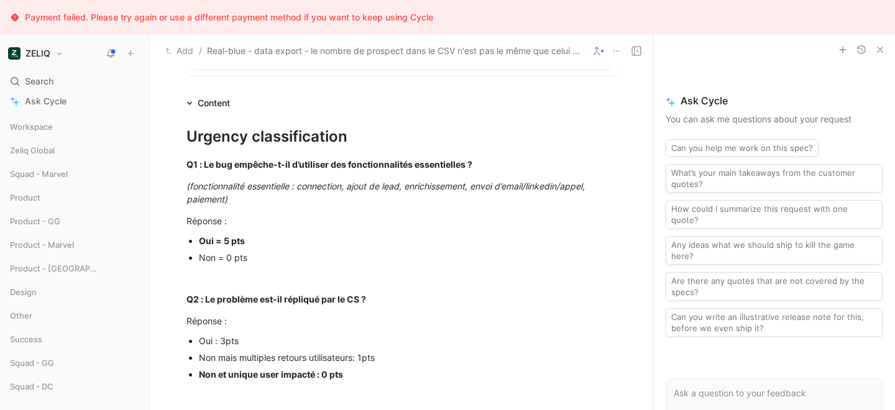
scroll to position [78, 0]
